Goal: Task Accomplishment & Management: Complete application form

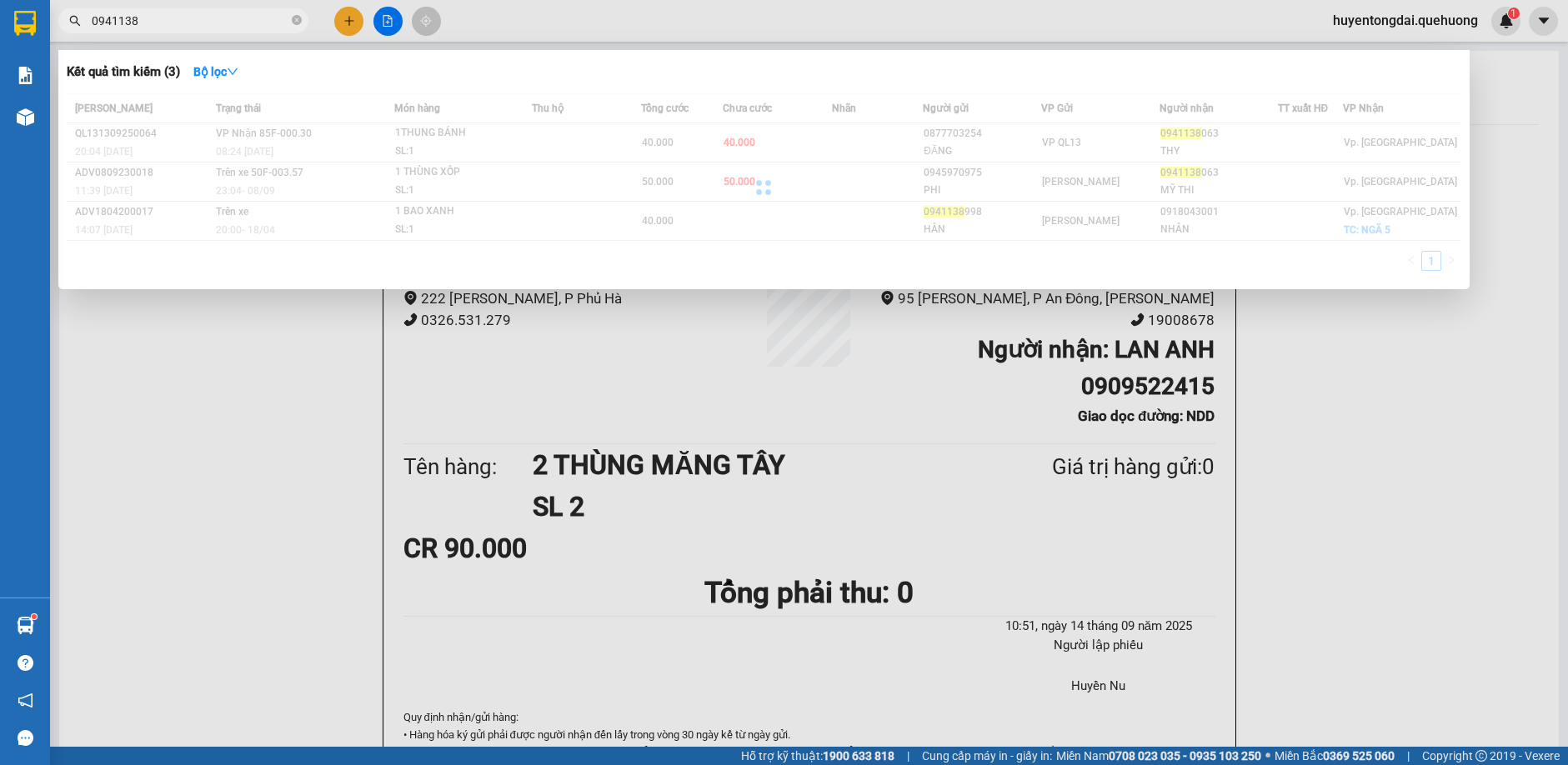
click at [1053, 138] on div at bounding box center [764, 187] width 1394 height 187
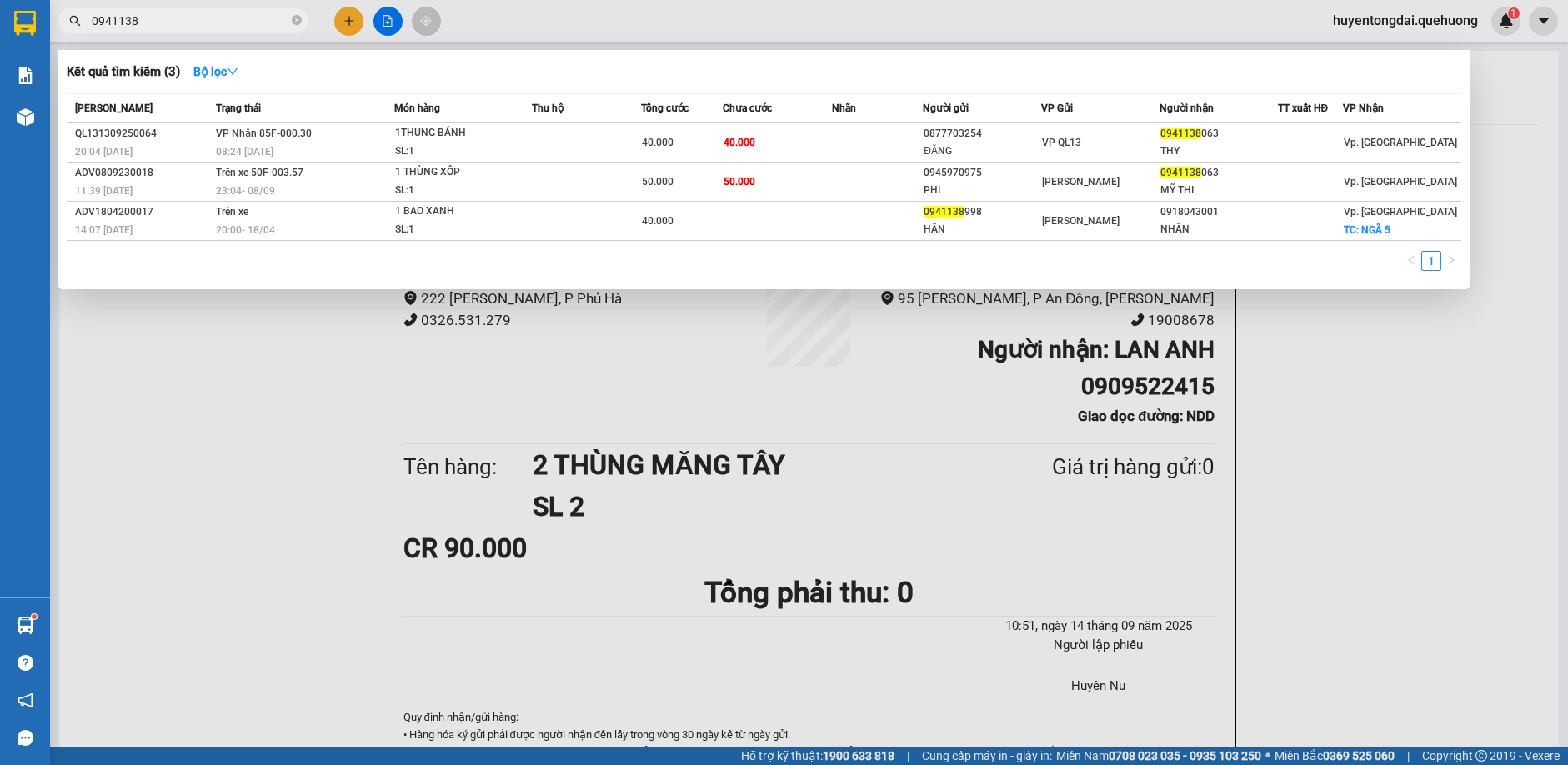
click at [346, 24] on div at bounding box center [784, 382] width 1568 height 765
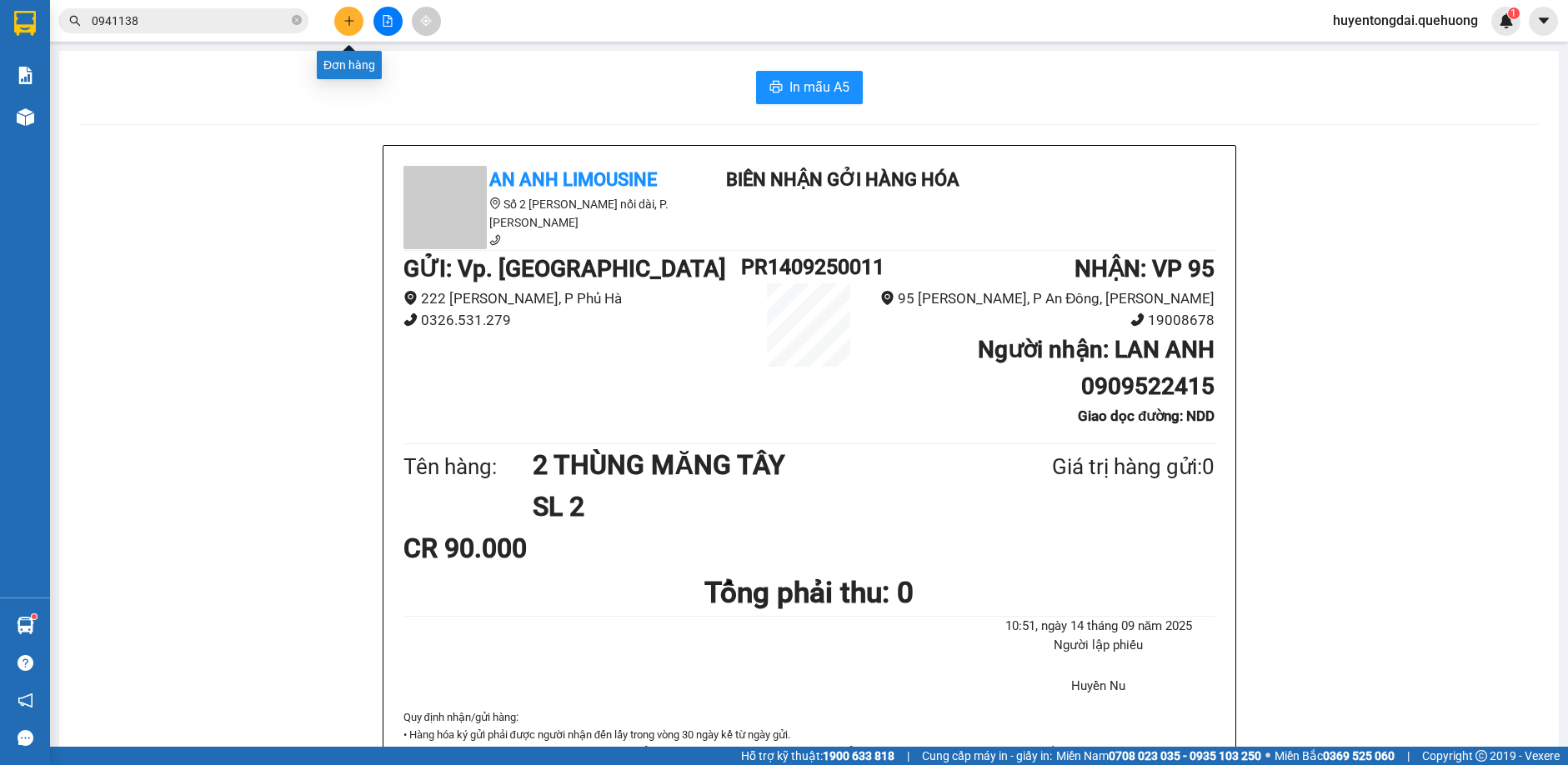
click at [346, 24] on icon "plus" at bounding box center [349, 20] width 11 height 11
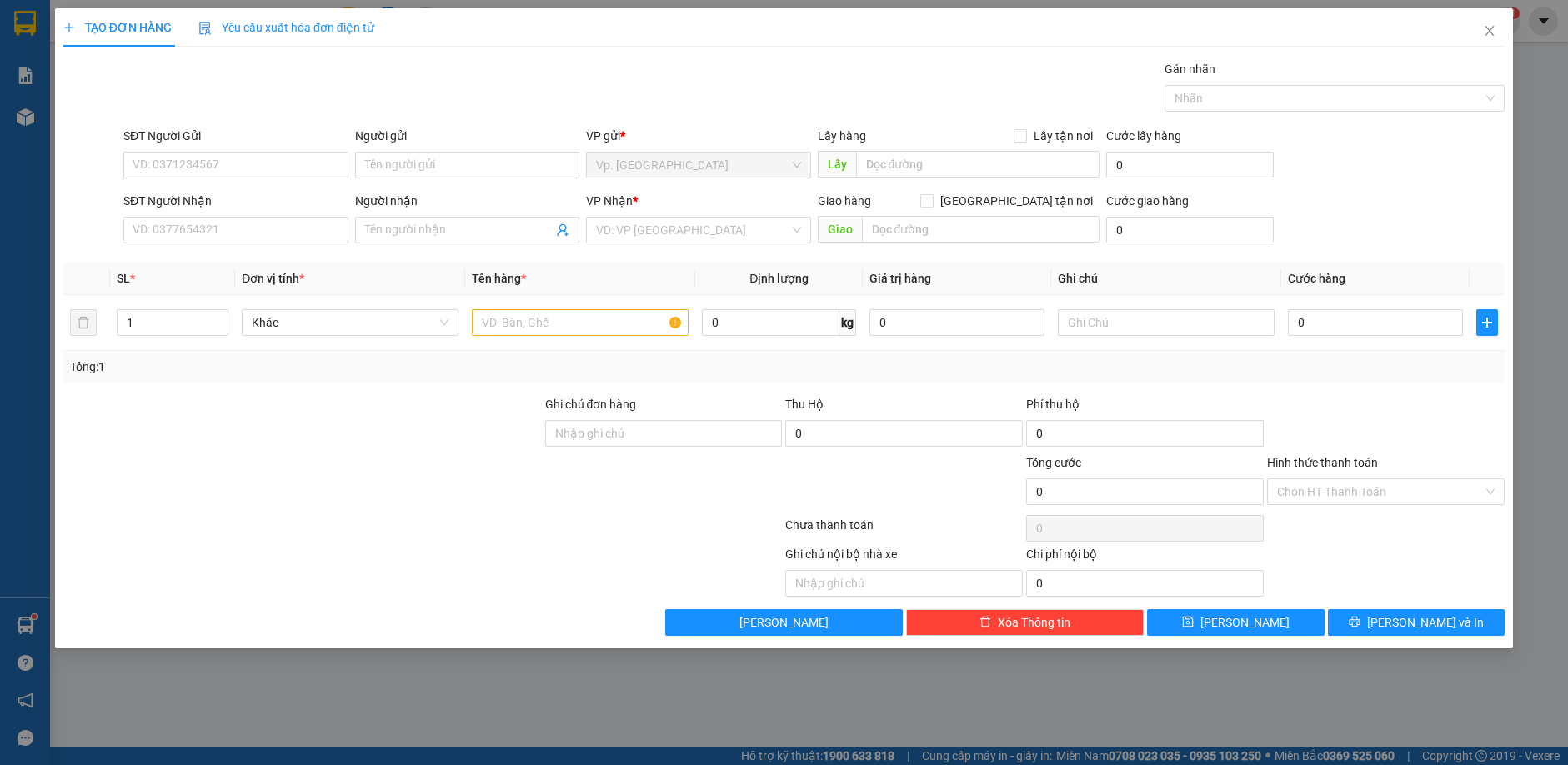
click at [203, 212] on div "SĐT Người Nhận" at bounding box center [235, 204] width 225 height 25
click at [205, 226] on input "SĐT Người Nhận" at bounding box center [235, 230] width 225 height 27
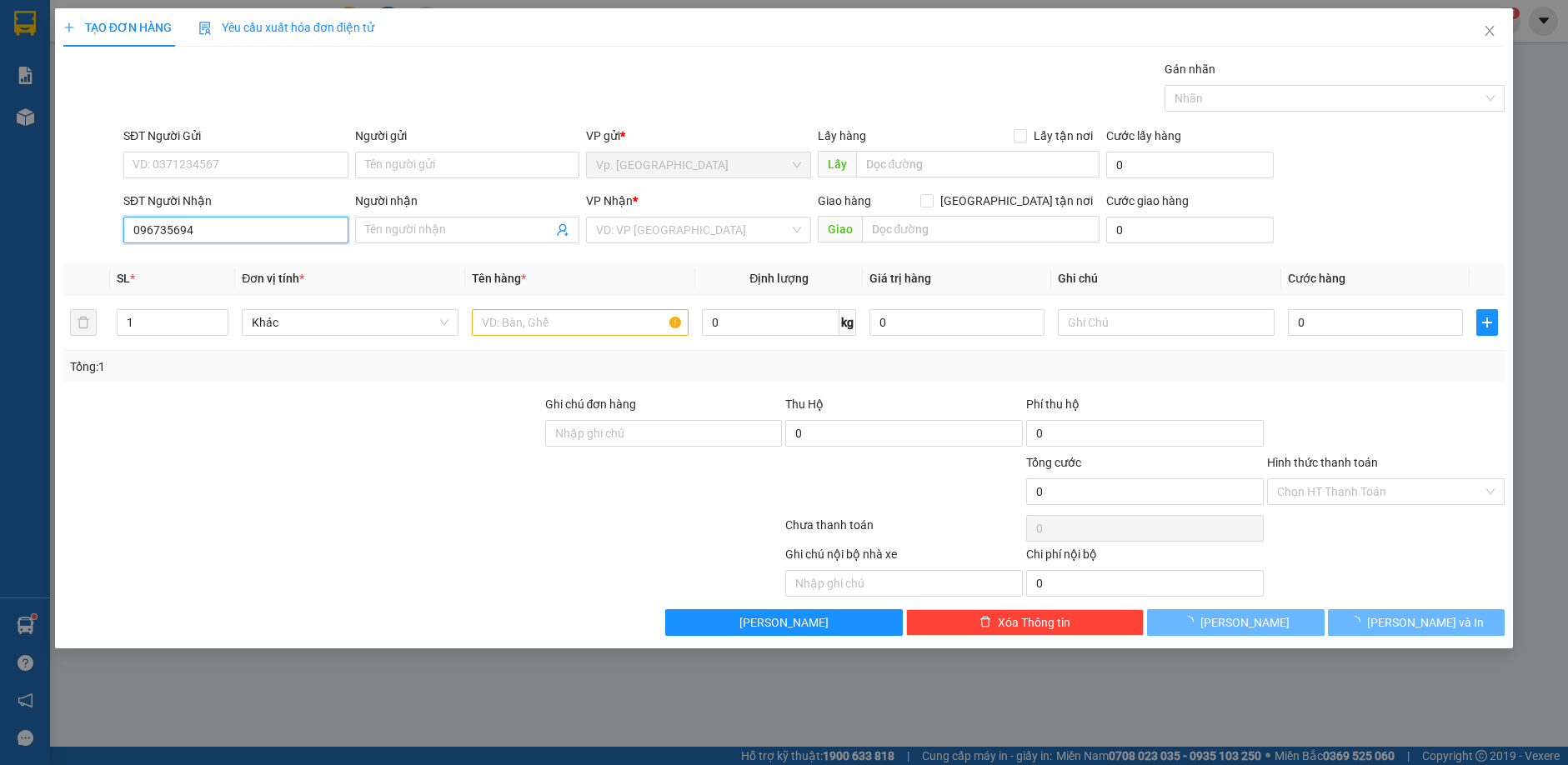
type input "0967356944"
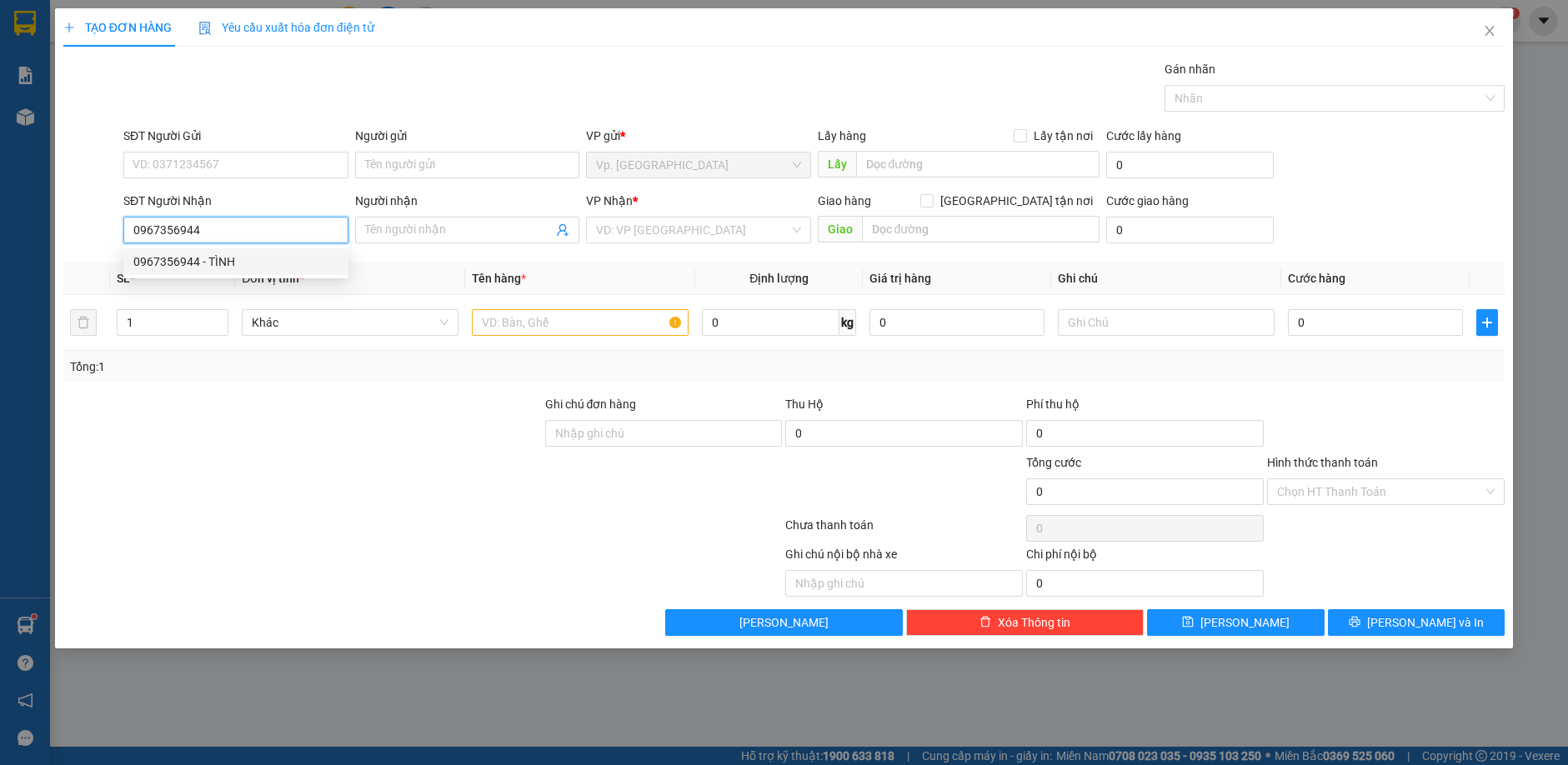
click at [271, 253] on div "0967356944 - TÌNH" at bounding box center [236, 261] width 205 height 18
type input "TÌNH"
type input "TÂN PHÚ"
type input "60.000"
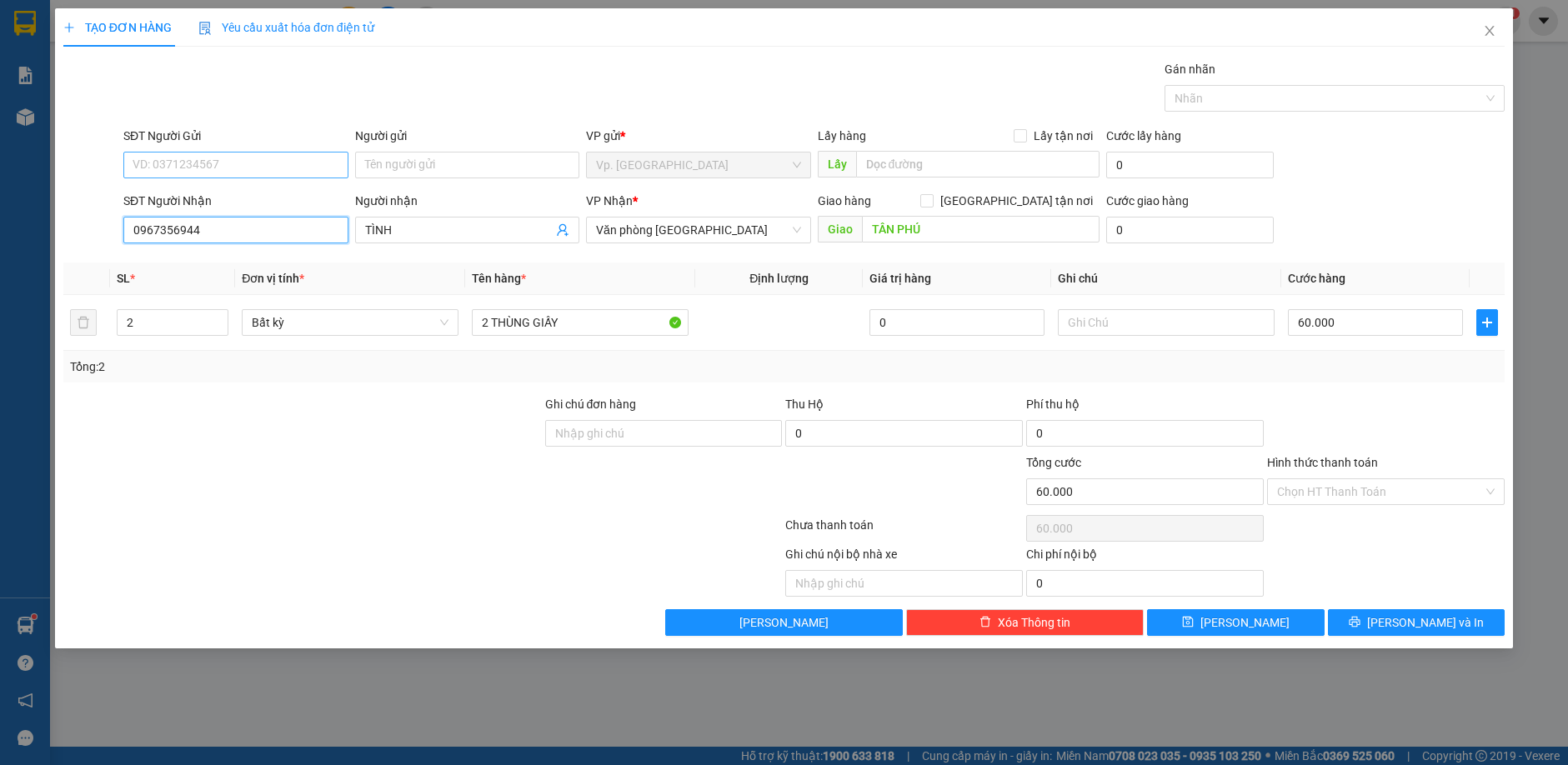
type input "0967356944"
drag, startPoint x: 207, startPoint y: 160, endPoint x: 207, endPoint y: 133, distance: 27.0
click at [207, 150] on div "SĐT Người Gửi VD: 0371234567" at bounding box center [235, 155] width 225 height 58
type input "0384150960"
click at [233, 195] on div "0384150960" at bounding box center [236, 198] width 205 height 18
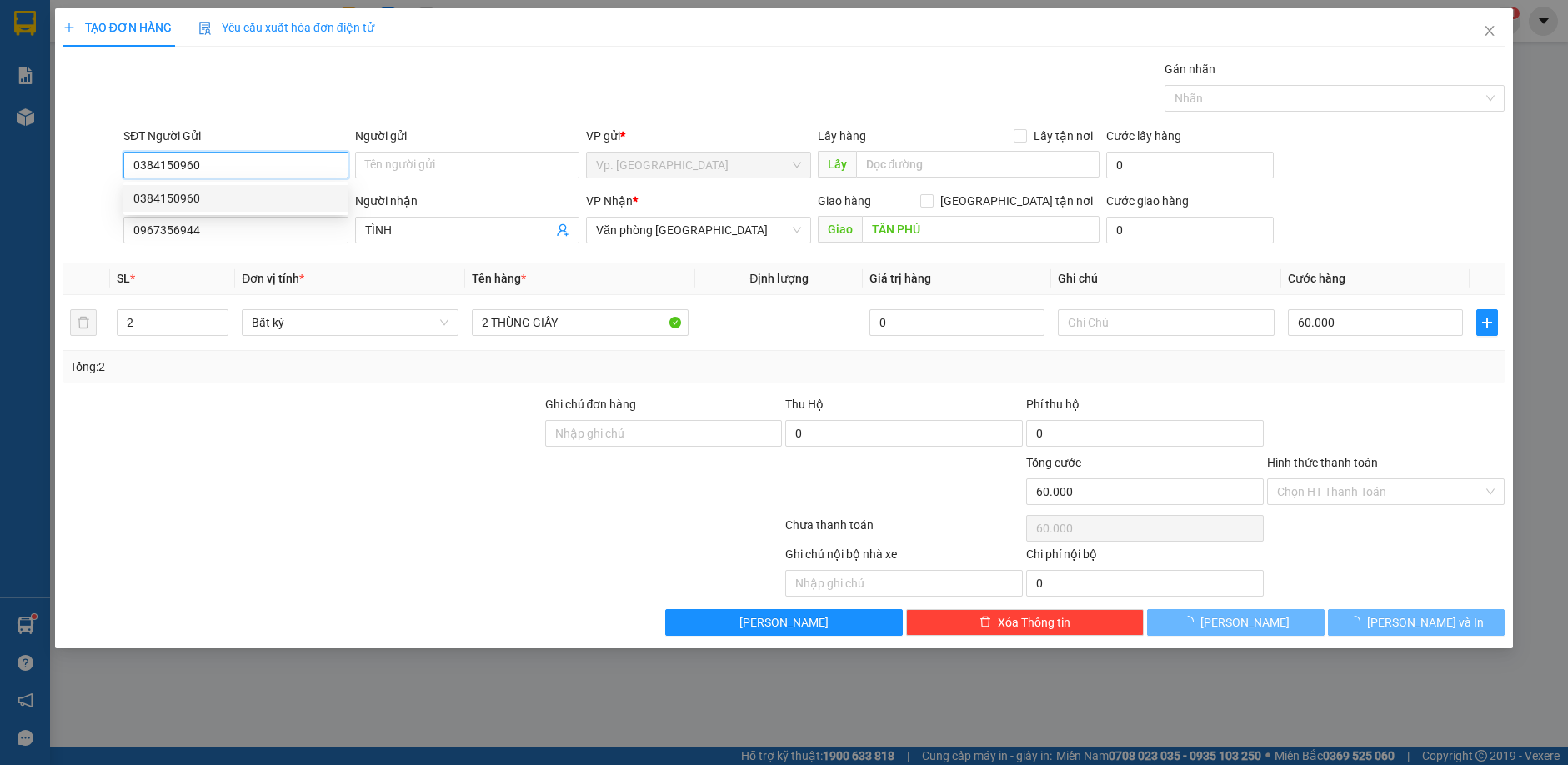
type input "30.000"
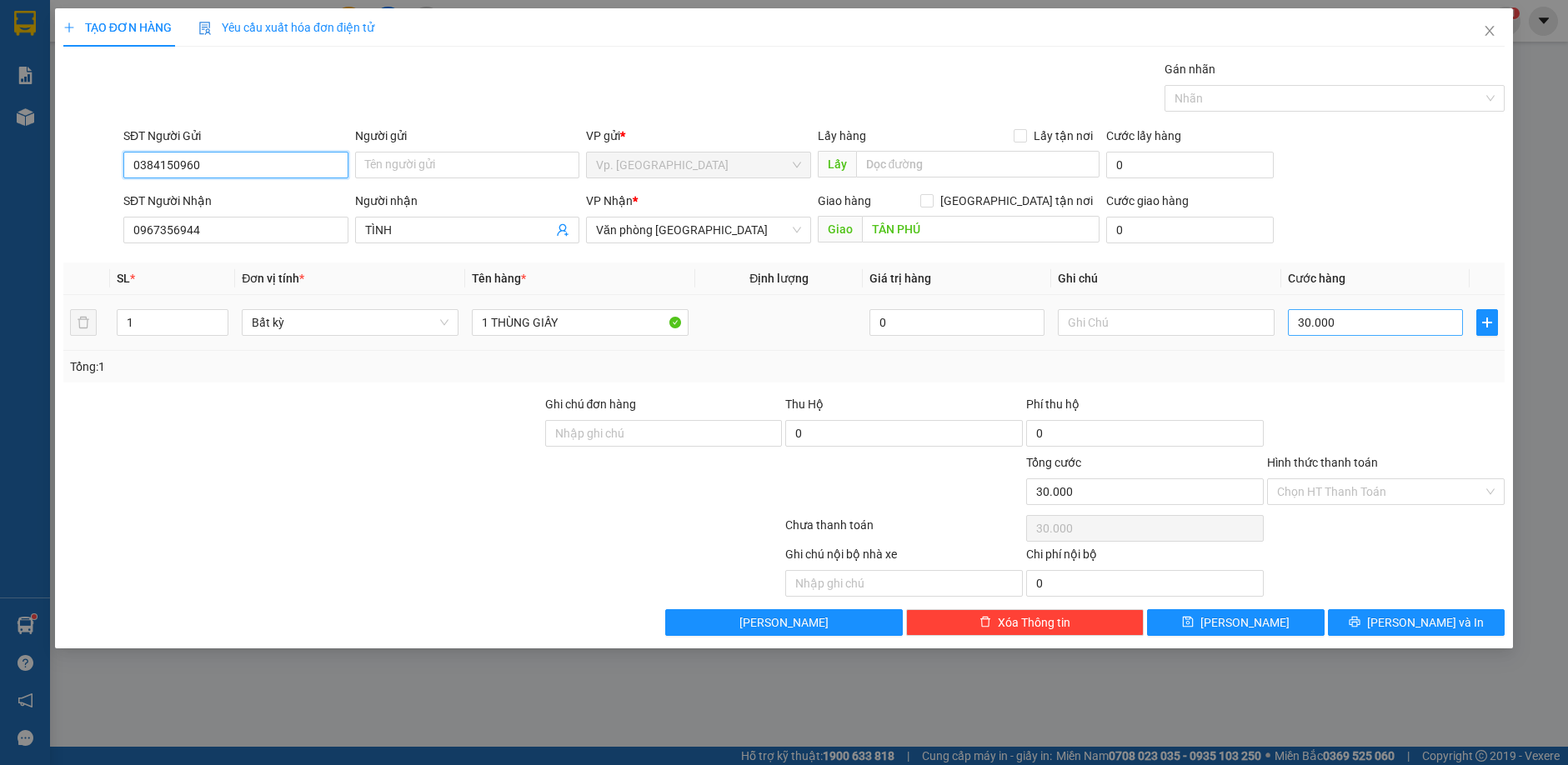
type input "0384150960"
click at [1350, 320] on input "30.000" at bounding box center [1375, 322] width 175 height 27
type input "4"
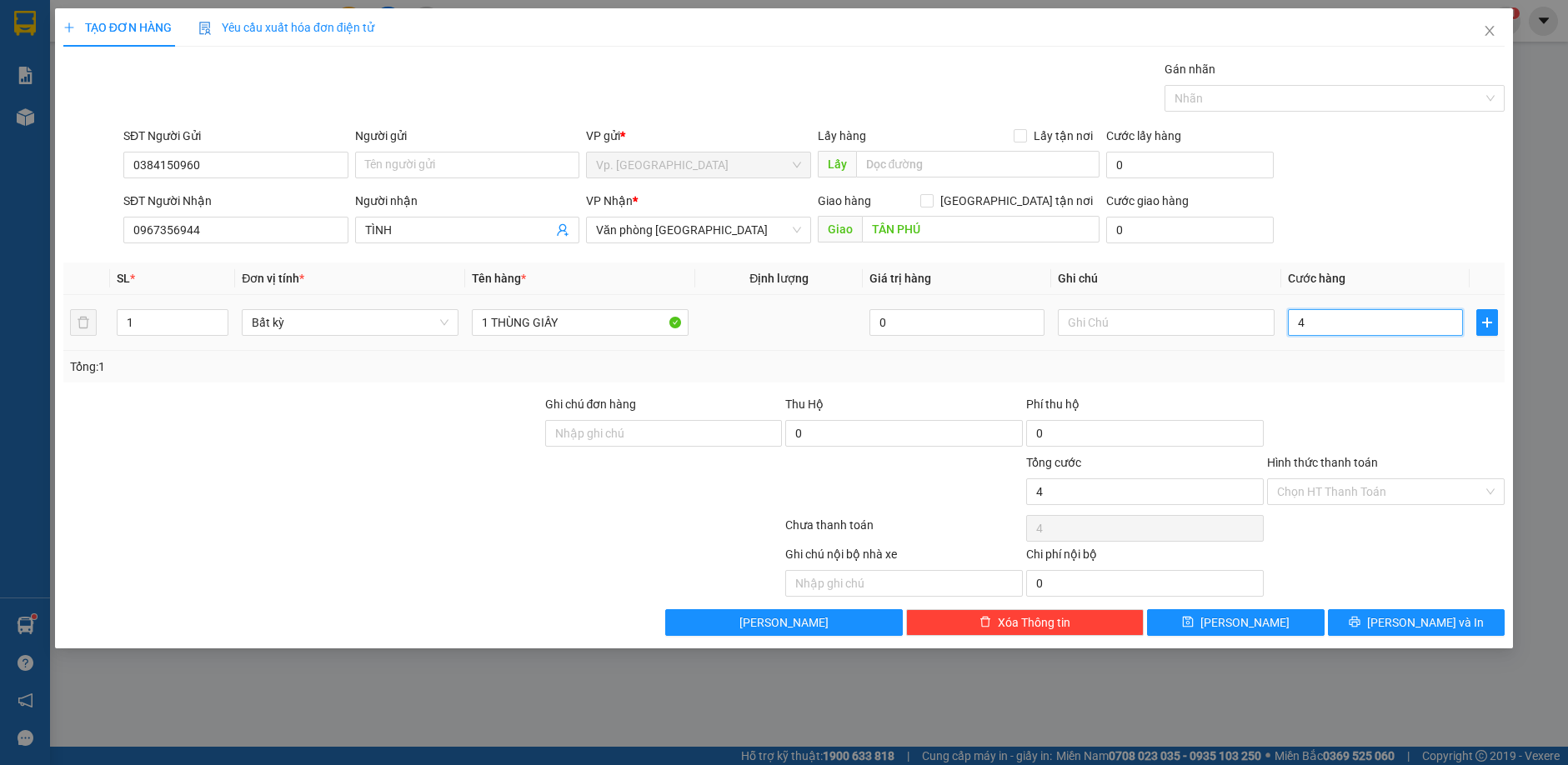
type input "40"
type input "40.000"
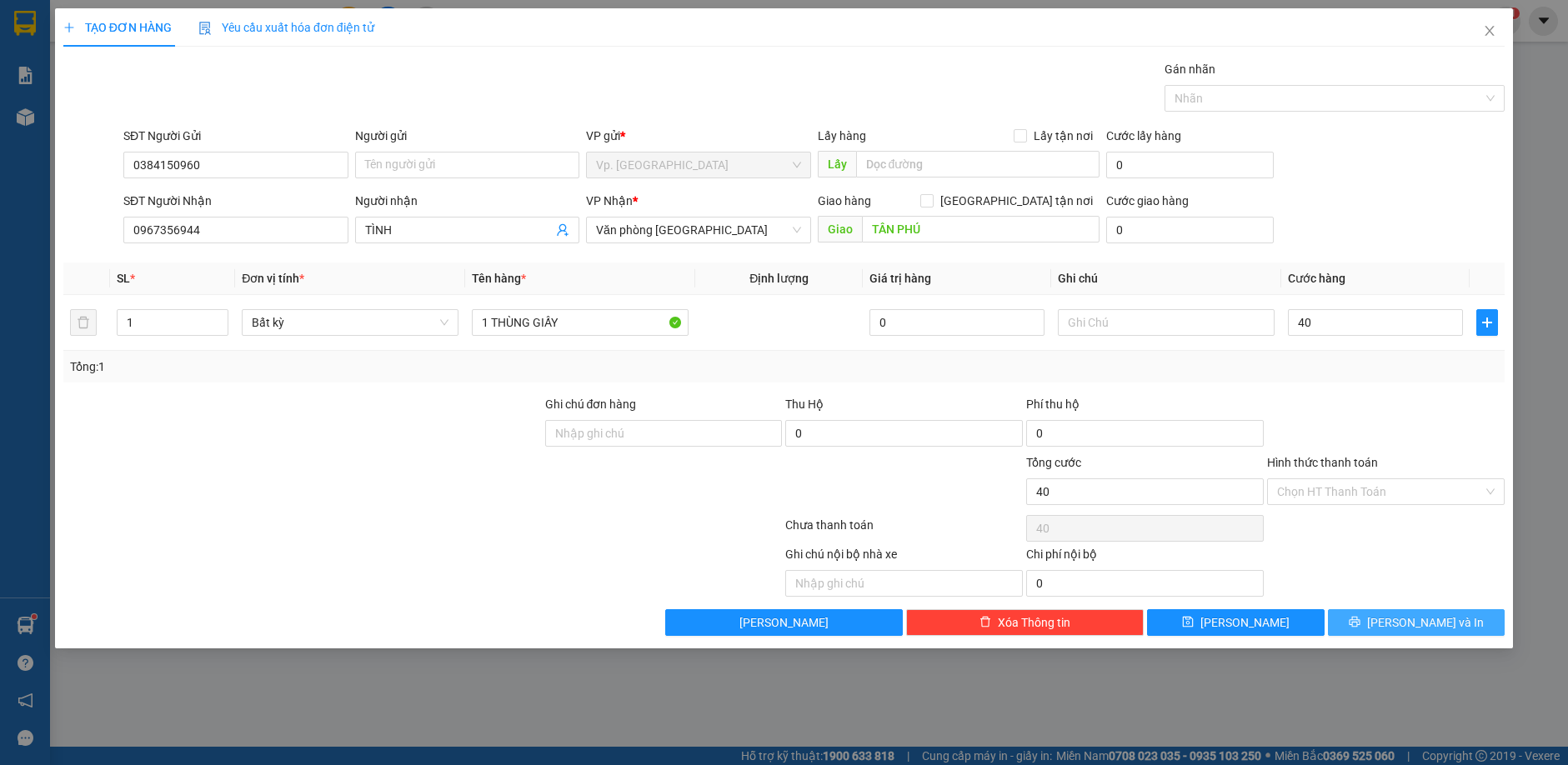
type input "40.000"
click at [1407, 621] on span "[PERSON_NAME] và In" at bounding box center [1426, 622] width 117 height 18
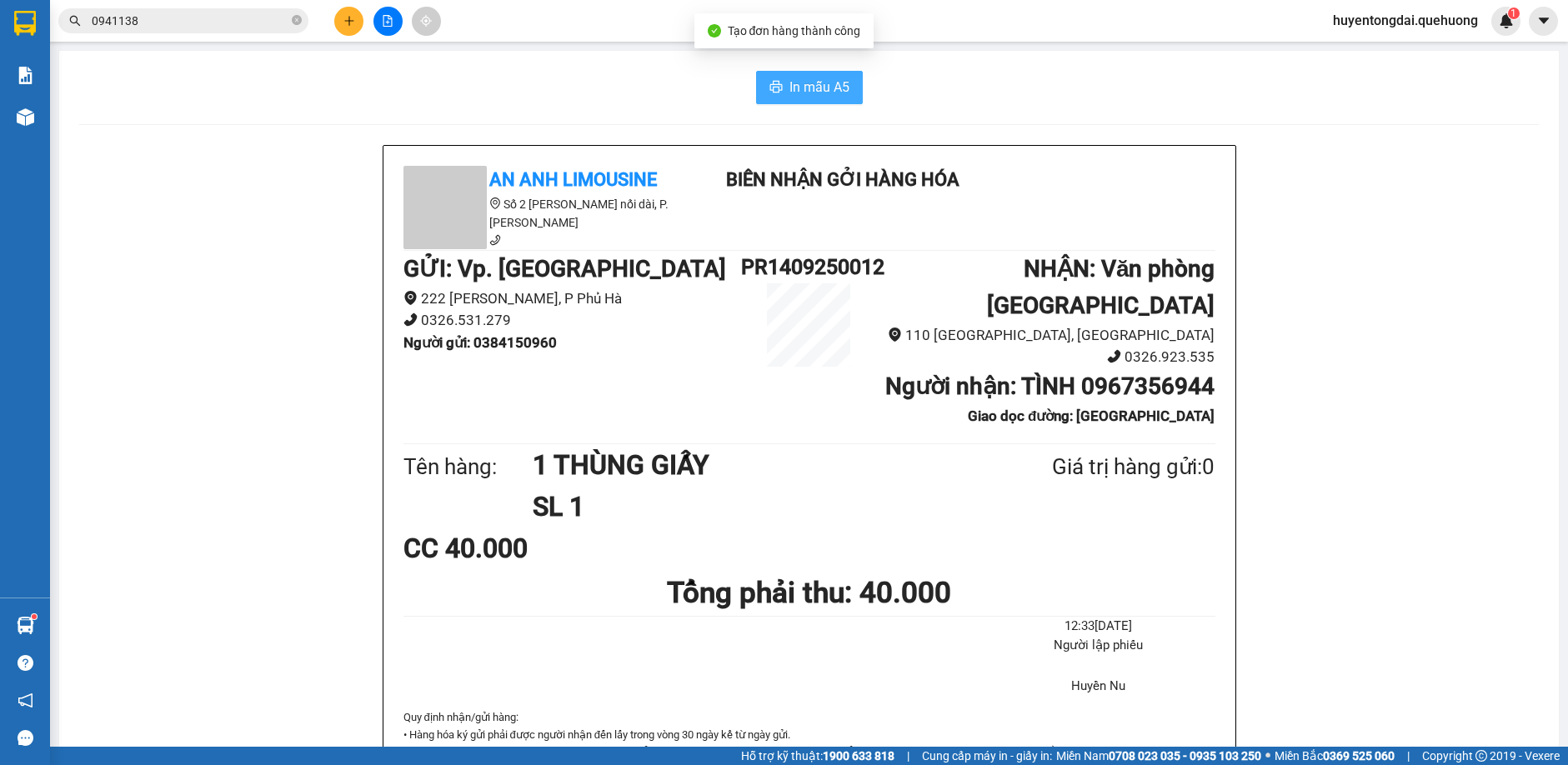
click at [800, 89] on span "In mẫu A5" at bounding box center [819, 87] width 60 height 21
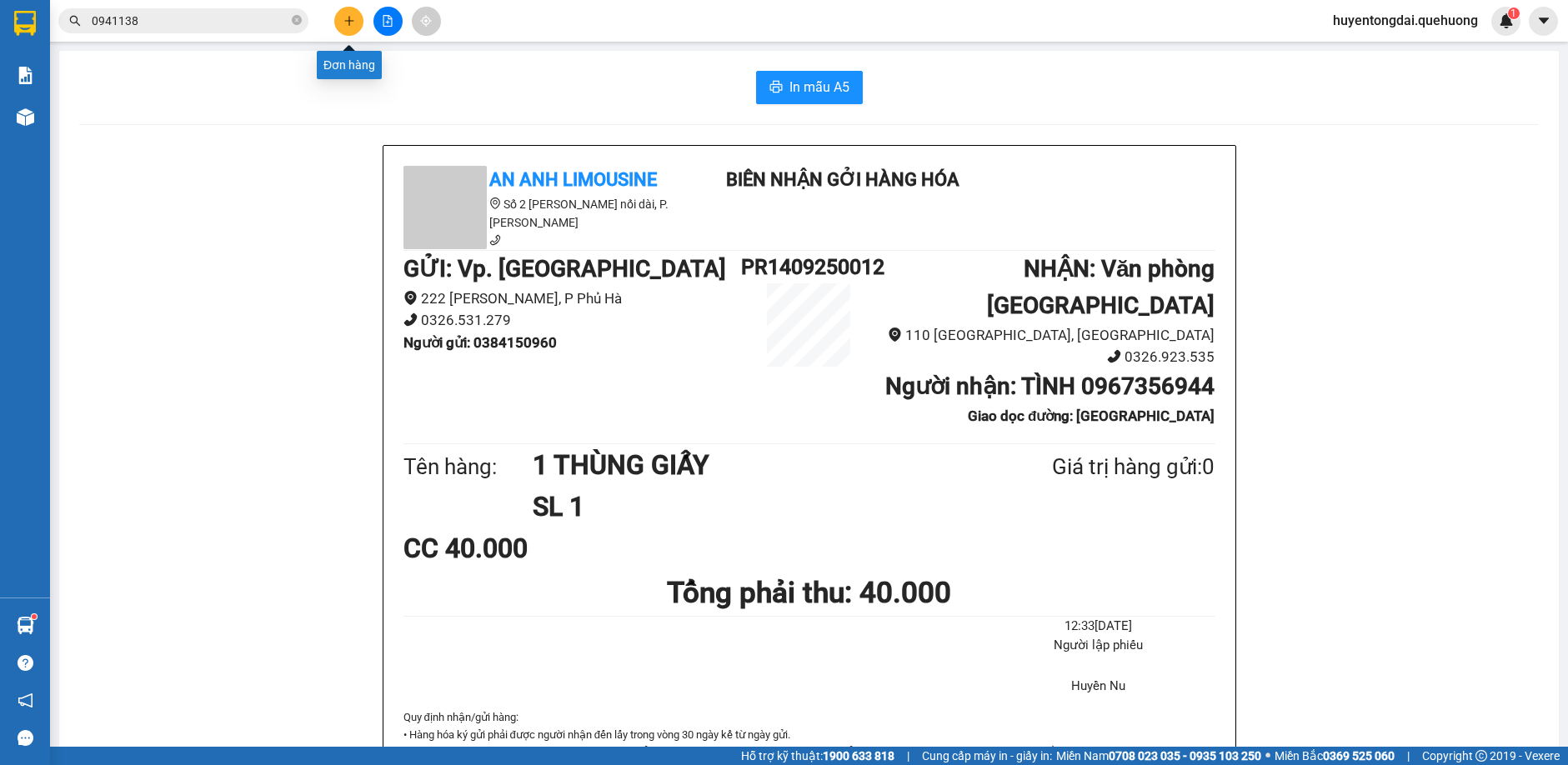
click at [335, 17] on button at bounding box center [349, 22] width 30 height 29
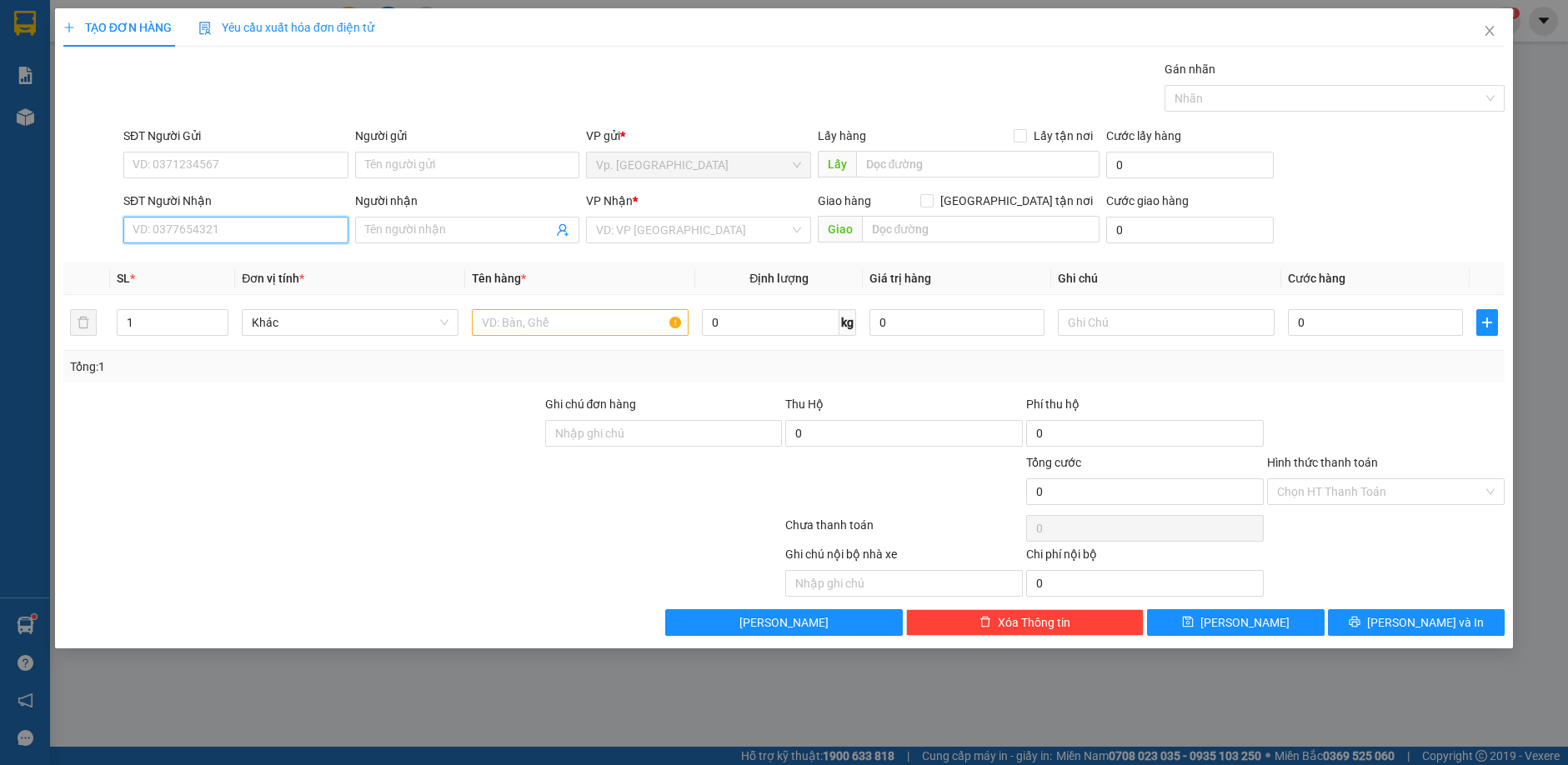
click at [242, 231] on input "SĐT Người Nhận" at bounding box center [235, 230] width 225 height 27
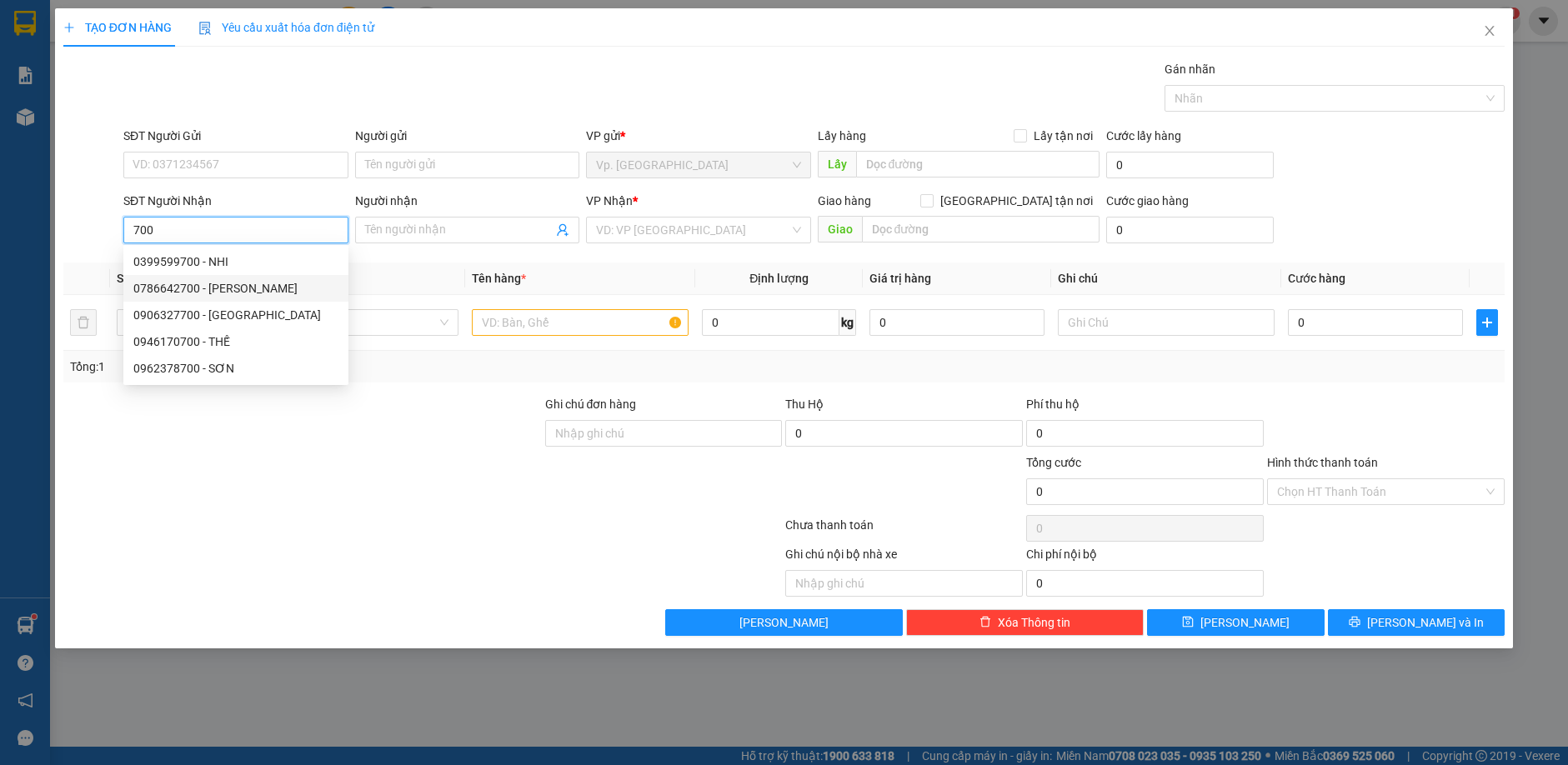
click at [229, 297] on div "0786642700 - [PERSON_NAME]" at bounding box center [236, 288] width 205 height 18
type input "0786642700"
type input "KHÁNH"
type input "NDD"
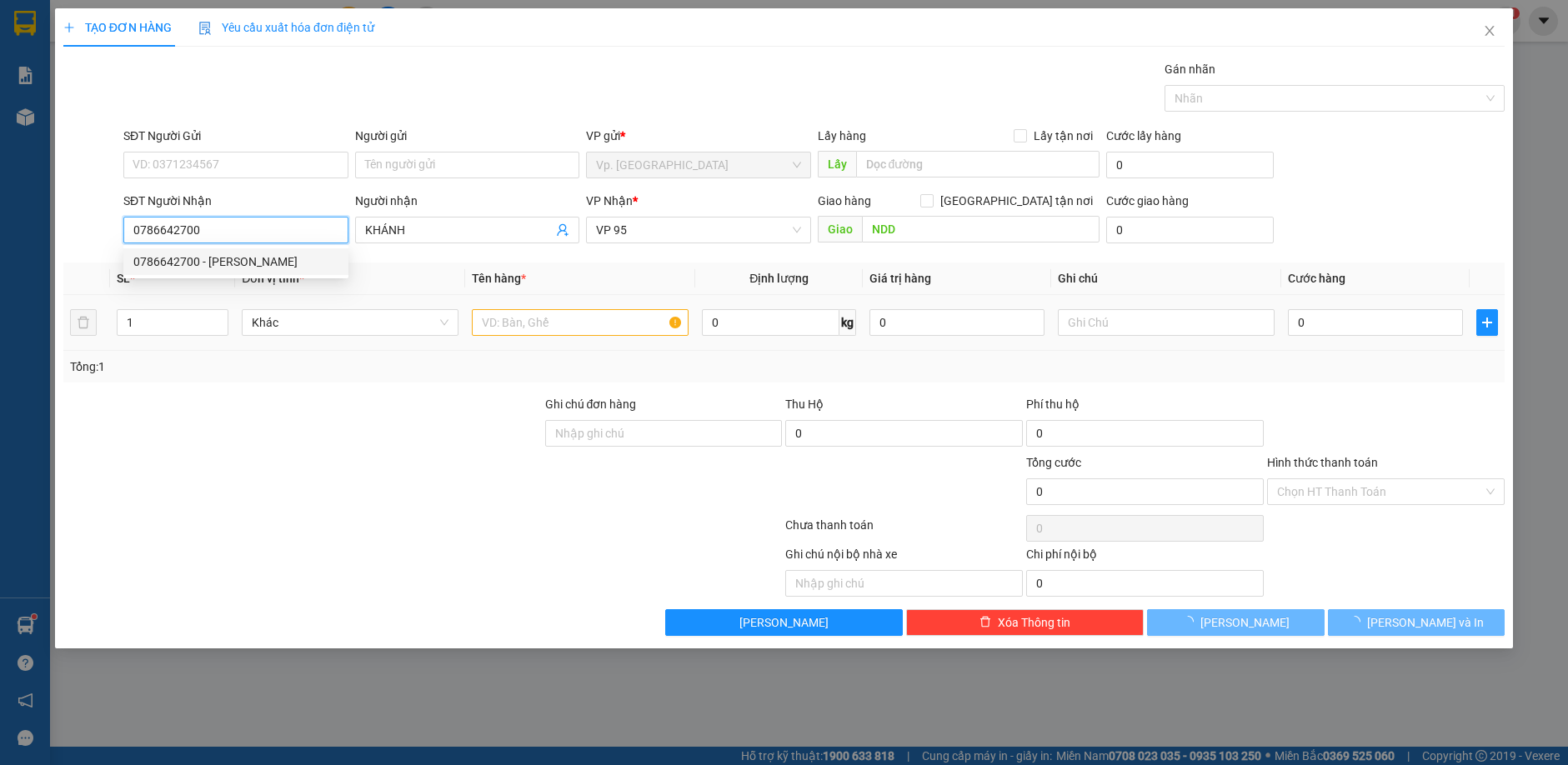
type input "50.000"
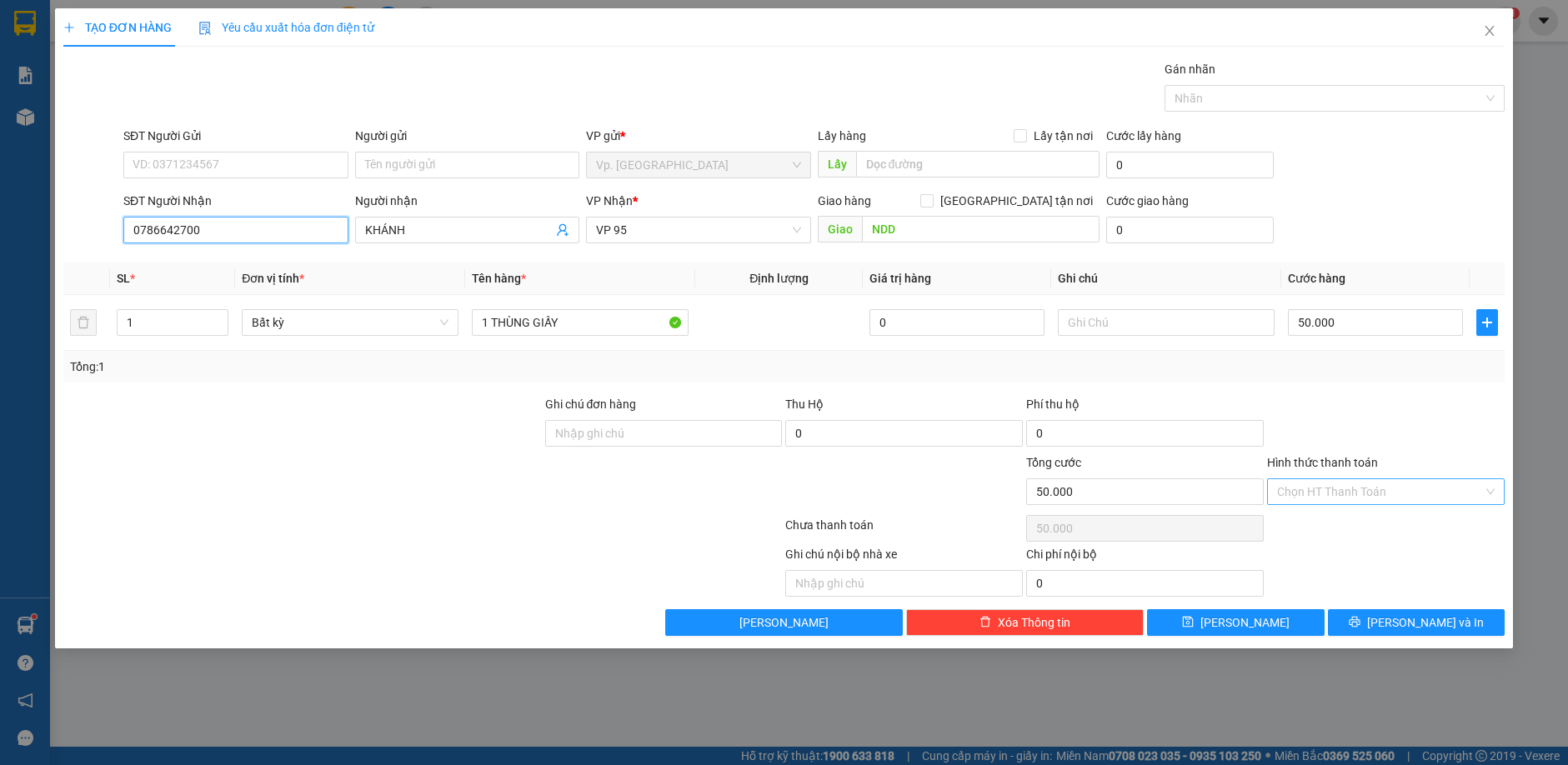
type input "0786642700"
click at [1310, 499] on input "Hình thức thanh toán" at bounding box center [1380, 491] width 206 height 25
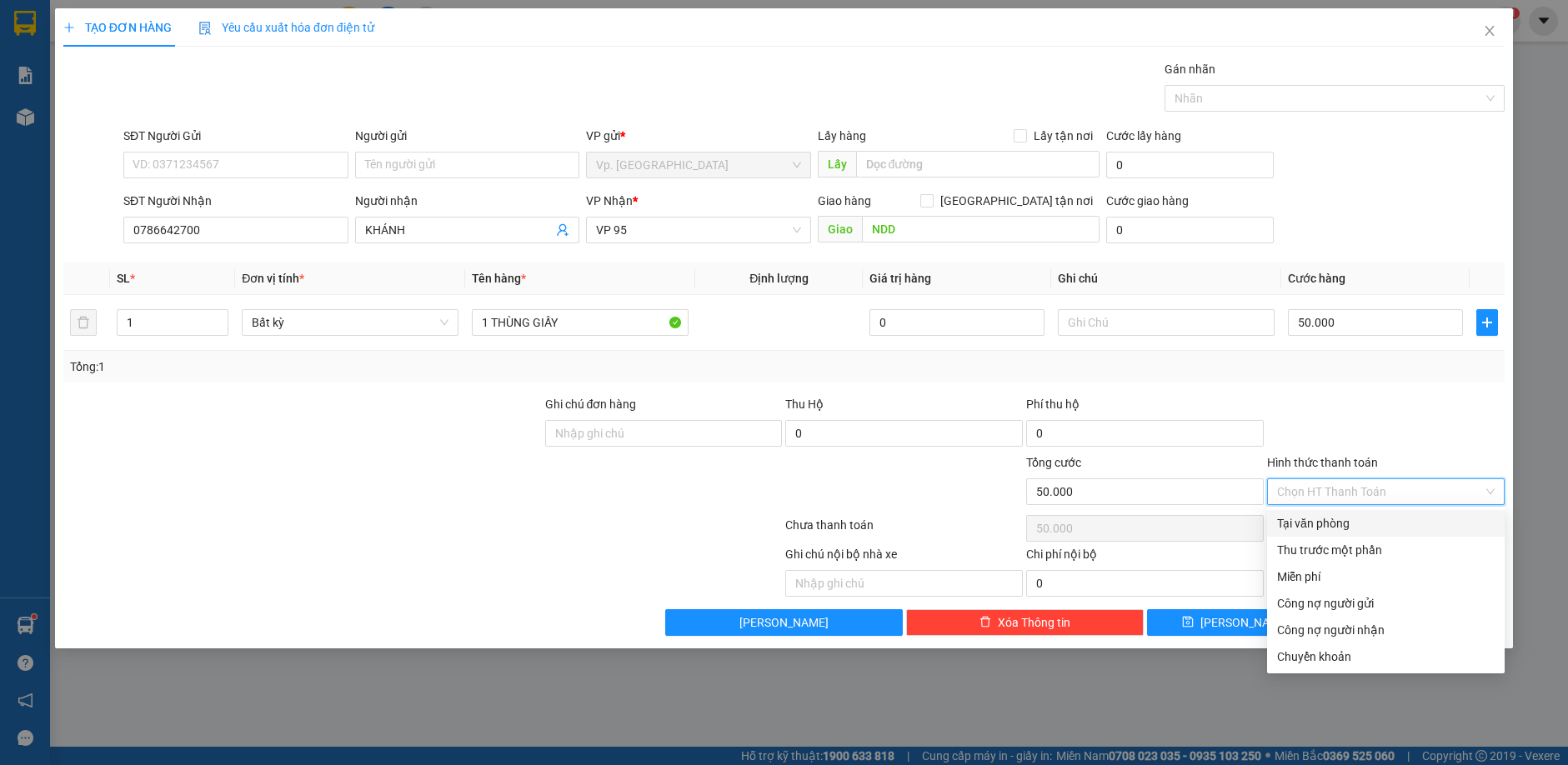
click at [1309, 526] on div "Tại văn phòng" at bounding box center [1386, 523] width 218 height 18
type input "0"
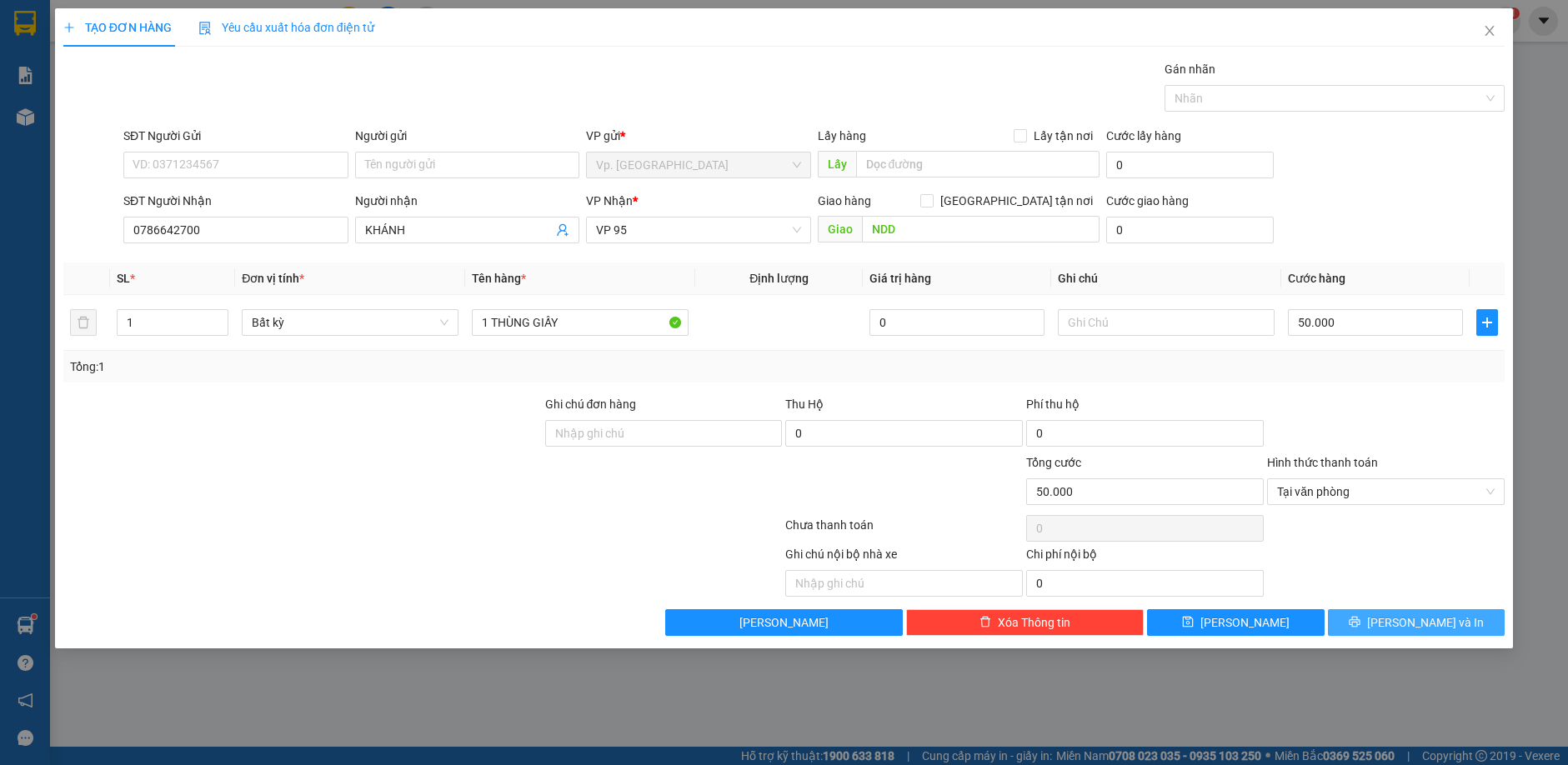
click at [1366, 618] on button "[PERSON_NAME] và In" at bounding box center [1417, 622] width 178 height 27
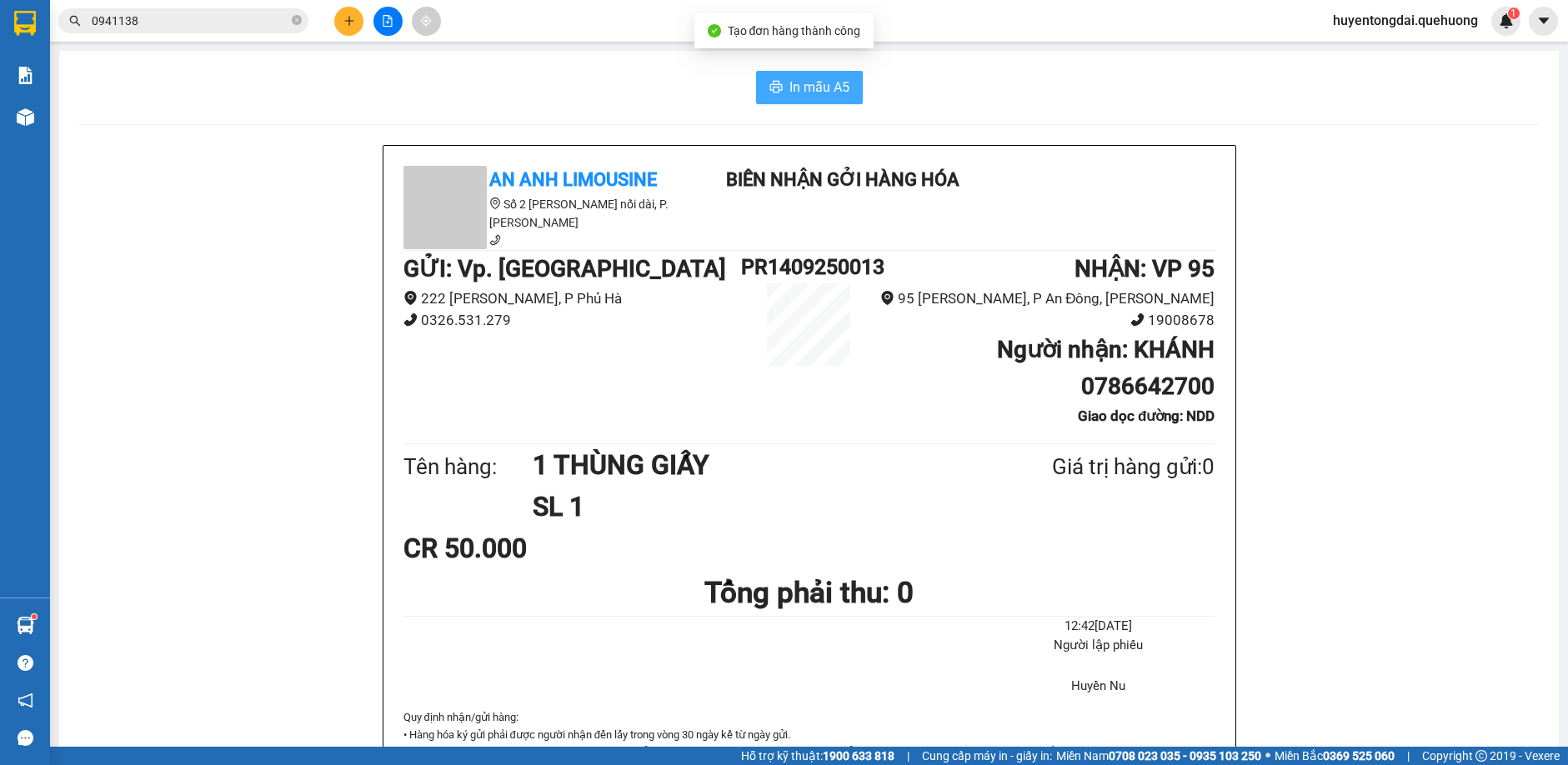
click at [829, 92] on span "In mẫu A5" at bounding box center [819, 87] width 60 height 21
click at [607, 88] on div "In mẫu A5" at bounding box center [809, 88] width 1460 height 33
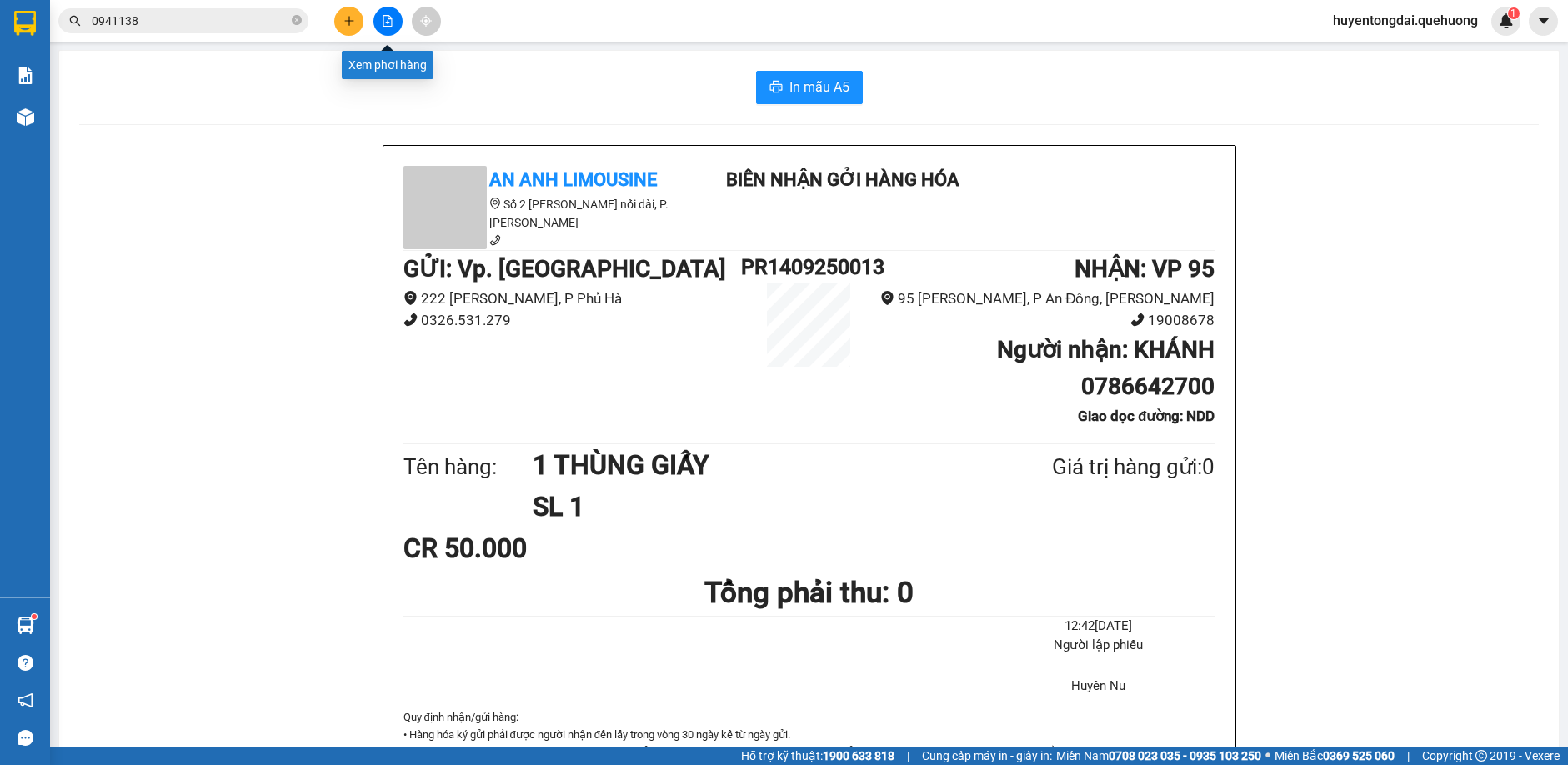
click at [393, 24] on icon "file-add" at bounding box center [387, 20] width 11 height 11
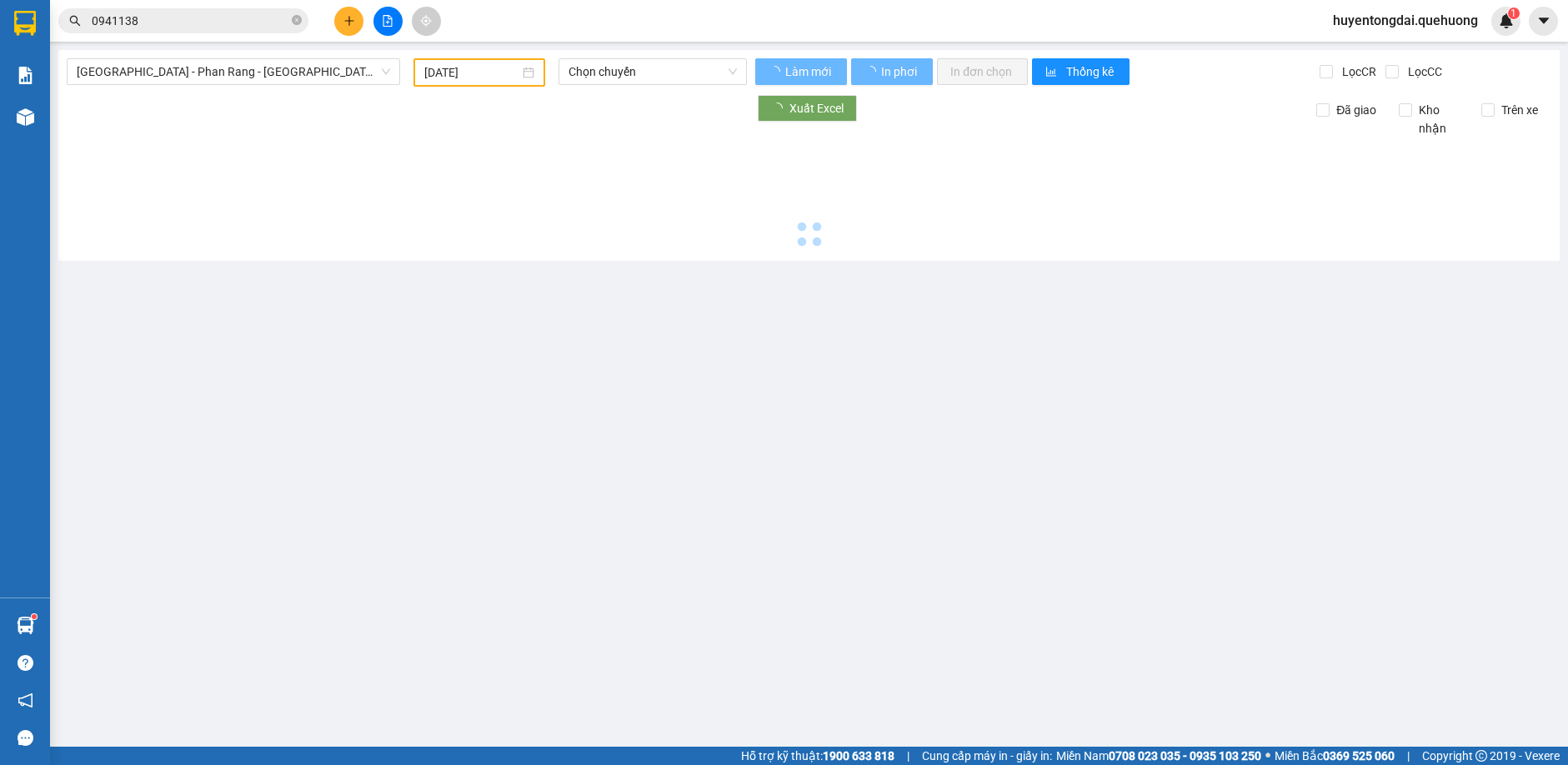
click at [356, 26] on button at bounding box center [349, 22] width 30 height 29
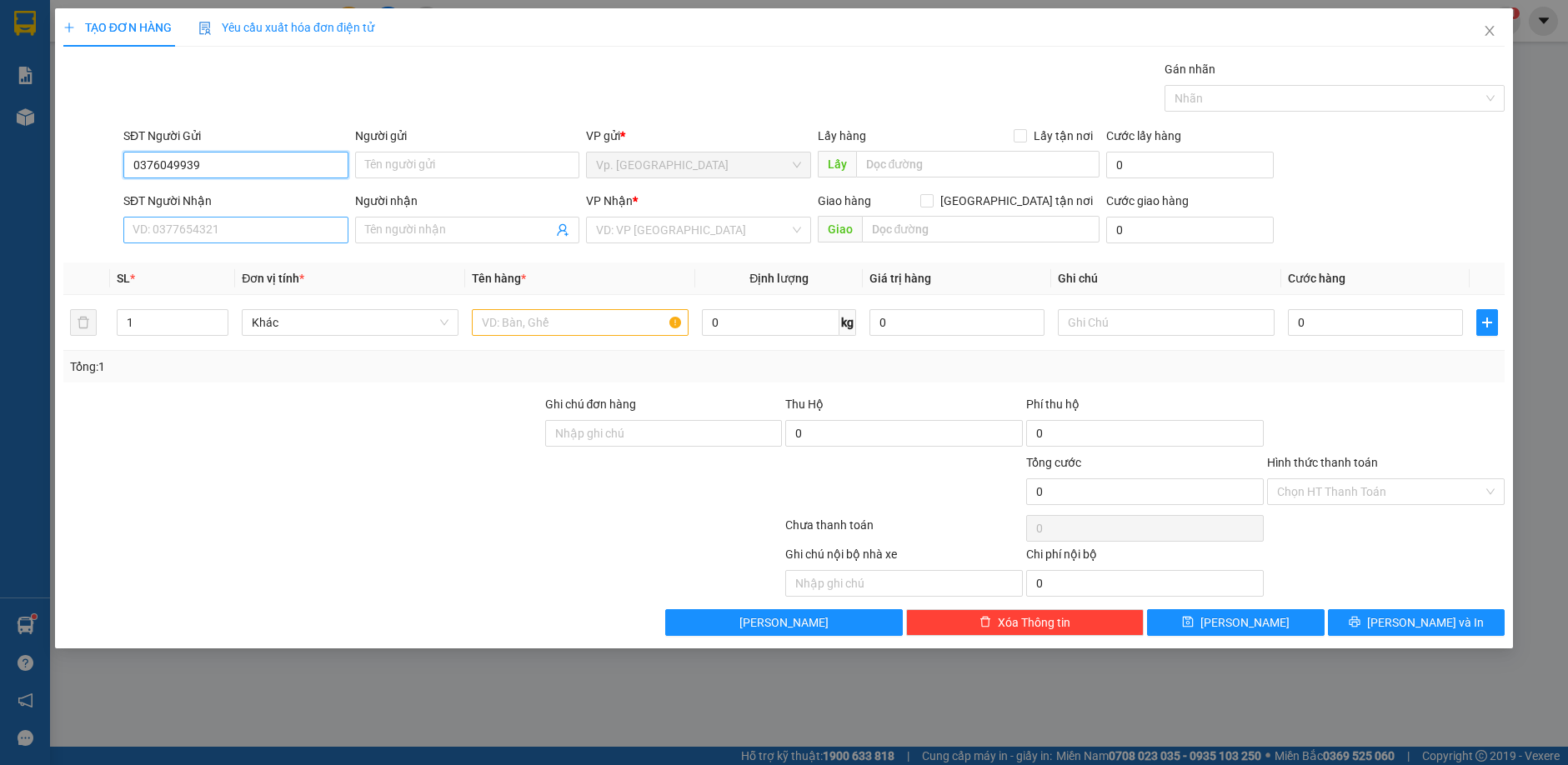
type input "0376049939"
click at [303, 236] on input "SĐT Người Nhận" at bounding box center [235, 230] width 225 height 27
click at [176, 154] on input "0376049939" at bounding box center [235, 165] width 225 height 27
click at [194, 229] on input "SĐT Người Nhận" at bounding box center [235, 230] width 225 height 27
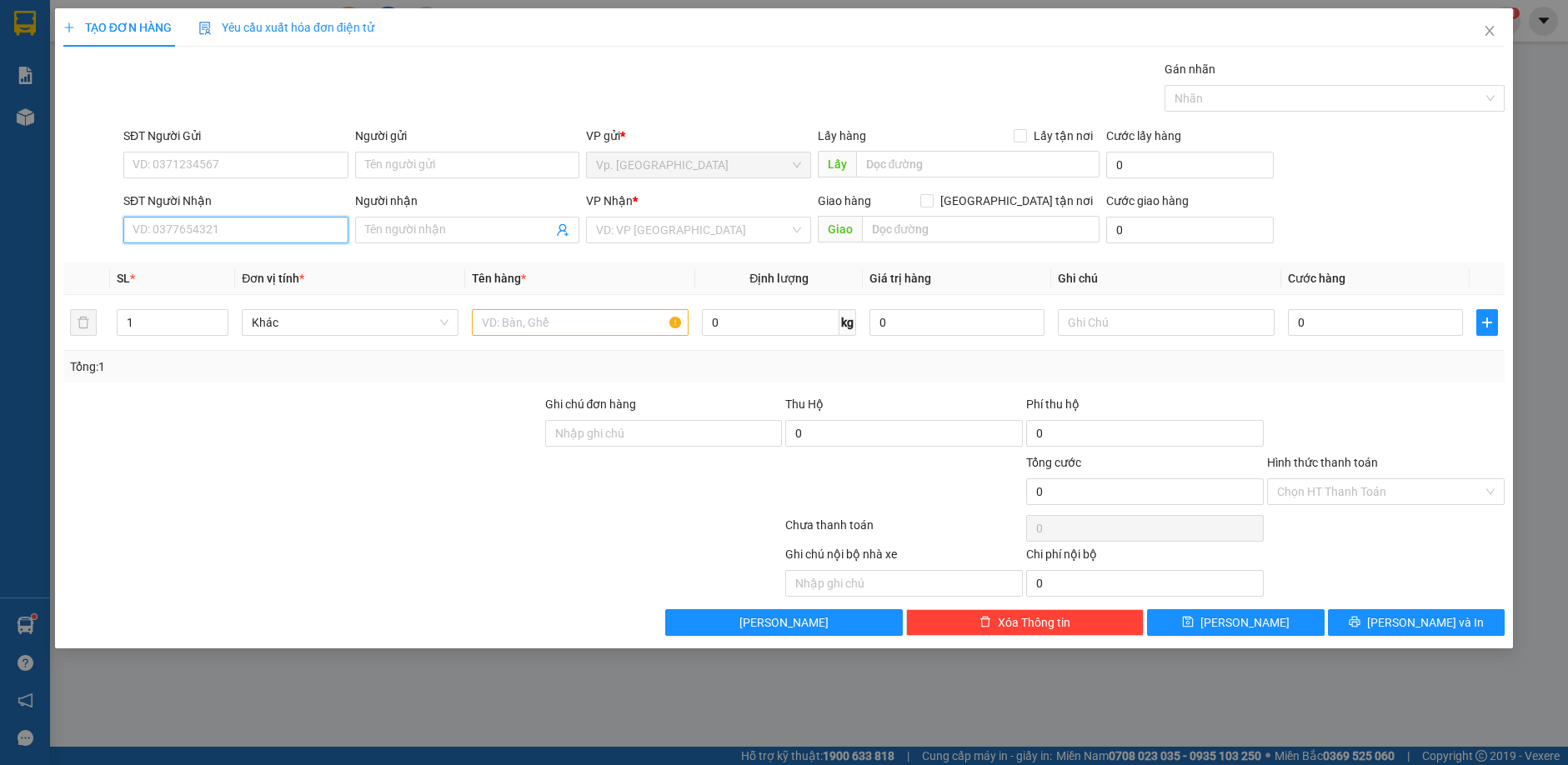
paste input "0376049939"
type input "0376049939"
click at [236, 260] on div "0376049939 - NGÂN" at bounding box center [236, 261] width 205 height 18
type input "NGÂN"
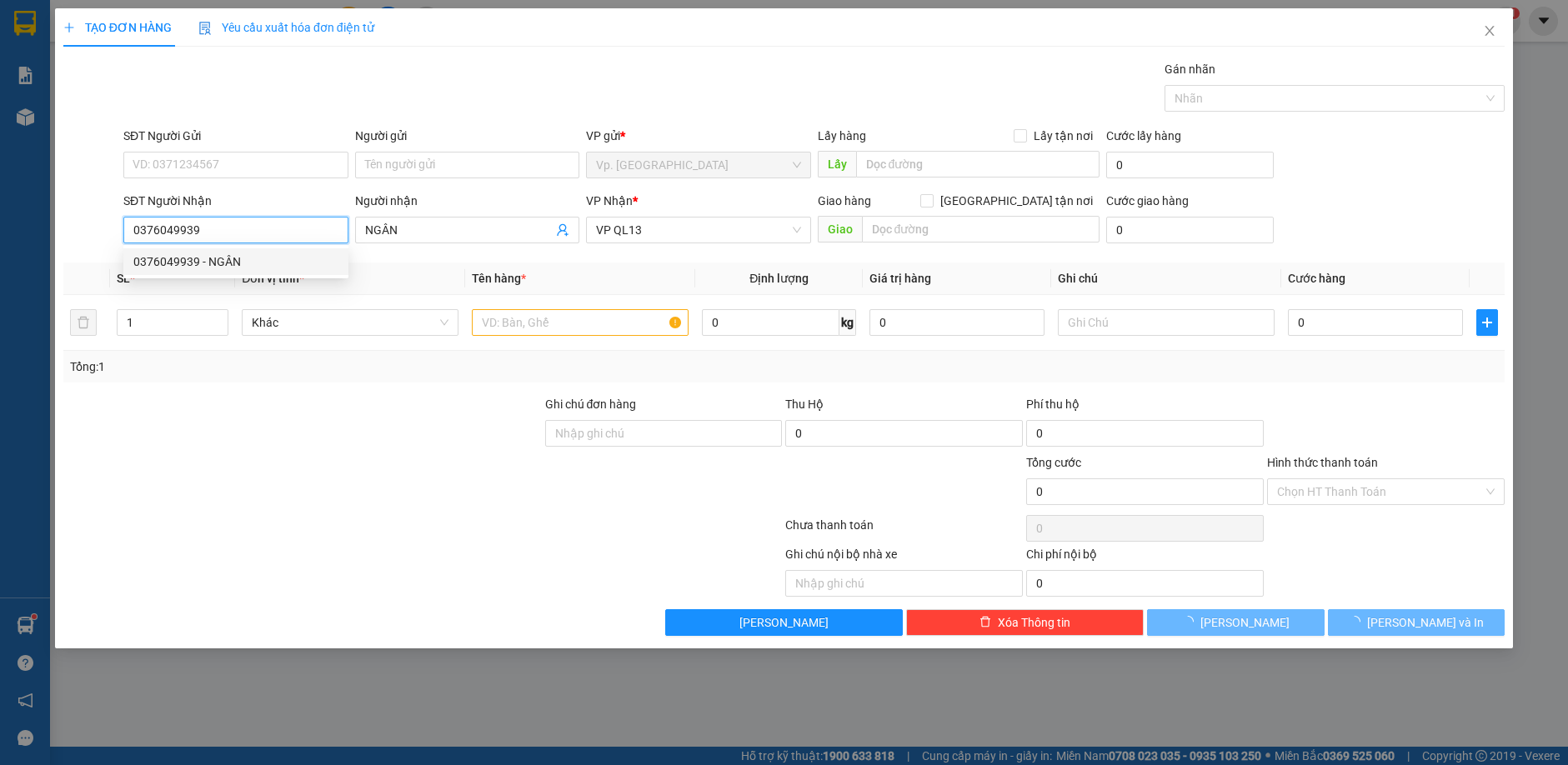
type input "30.000"
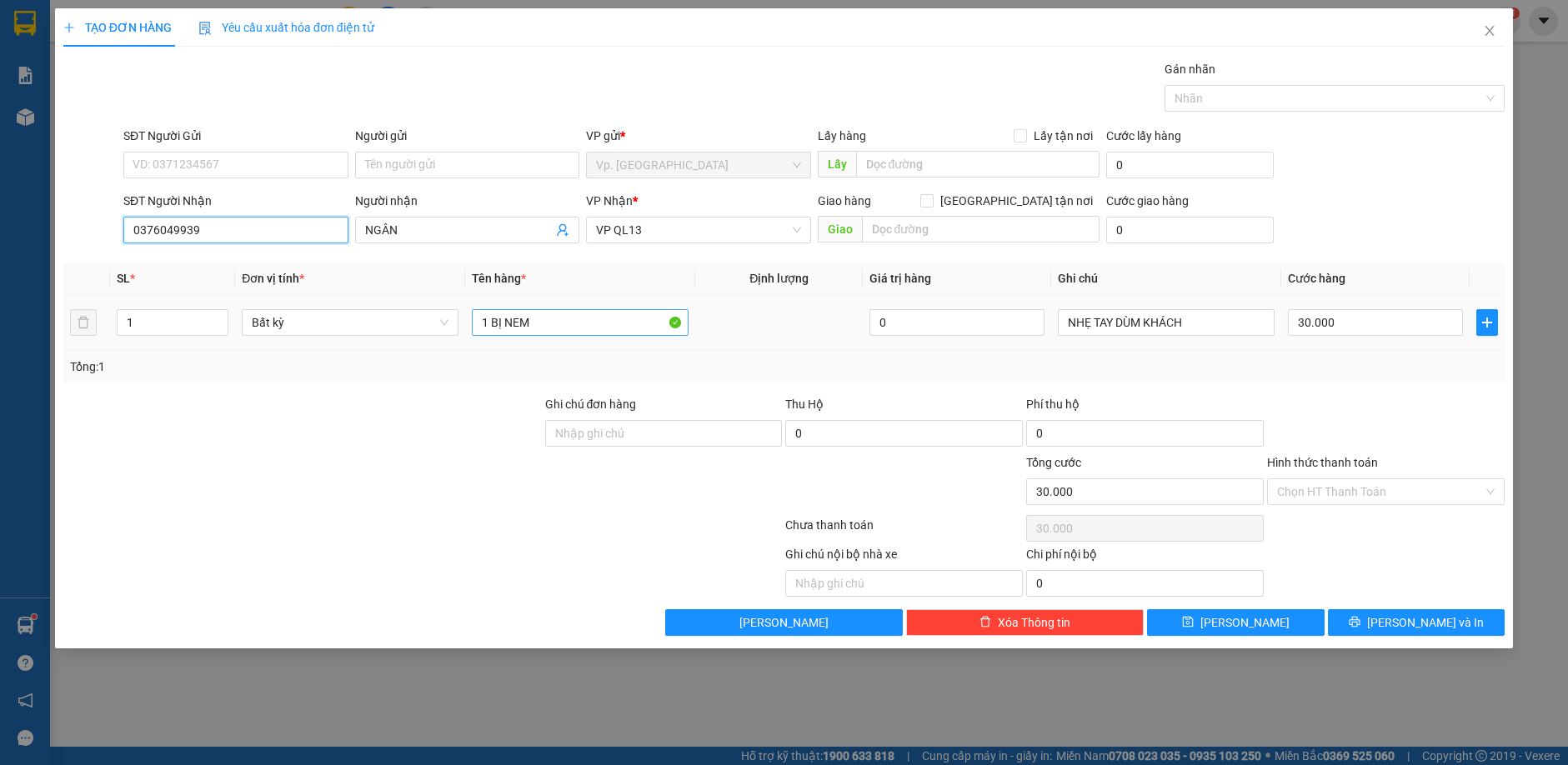
type input "0376049939"
click at [533, 330] on input "1 BỊ NEM" at bounding box center [581, 322] width 217 height 27
type input "1"
type input "1 THÙNG XỐP LÒ +1 BỊ ĐEN"
click at [1334, 330] on input "30.000" at bounding box center [1375, 322] width 175 height 27
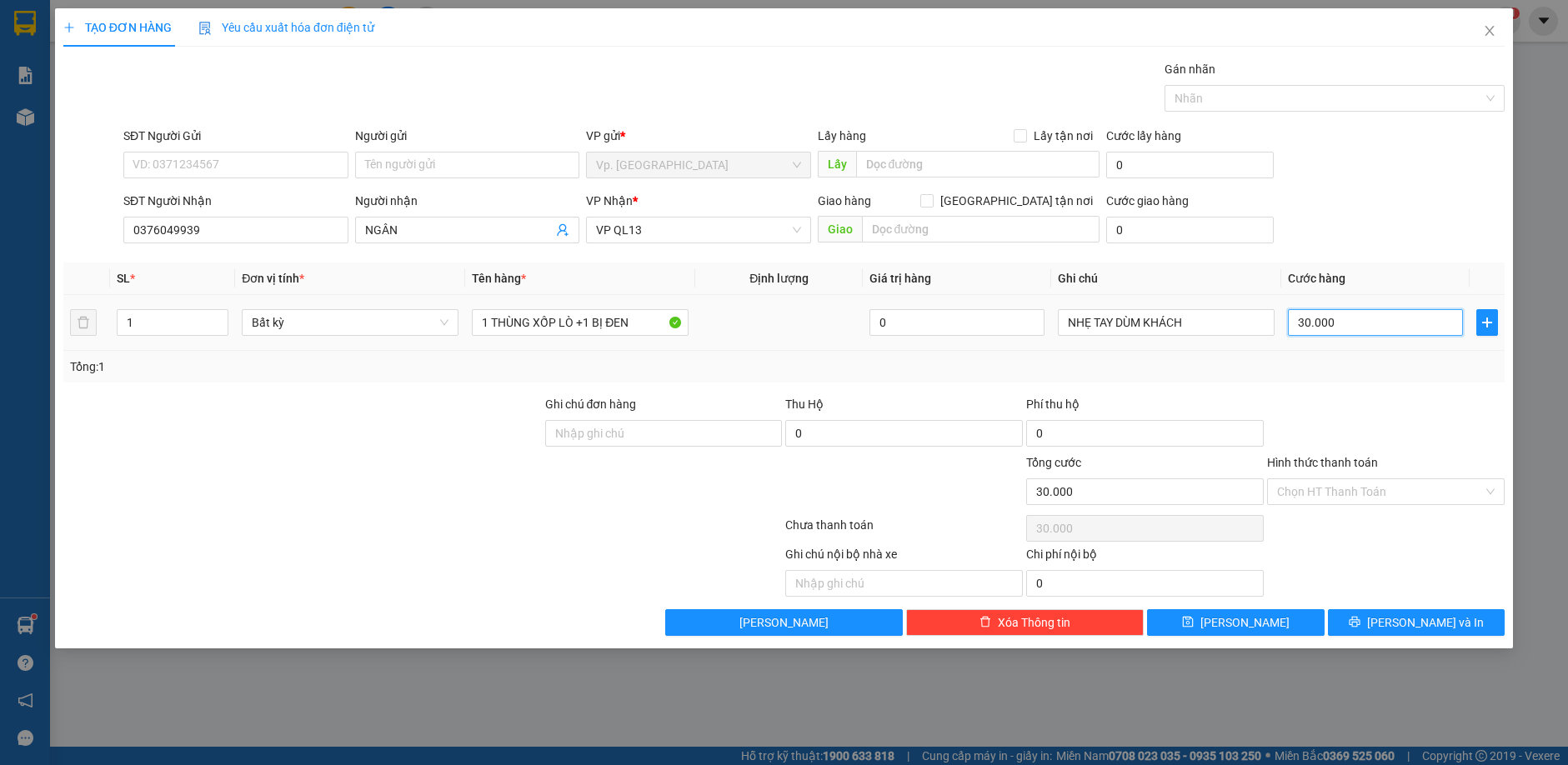
type input "0"
click at [291, 160] on input "SĐT Người Gửi" at bounding box center [235, 165] width 225 height 27
type input "0363544774"
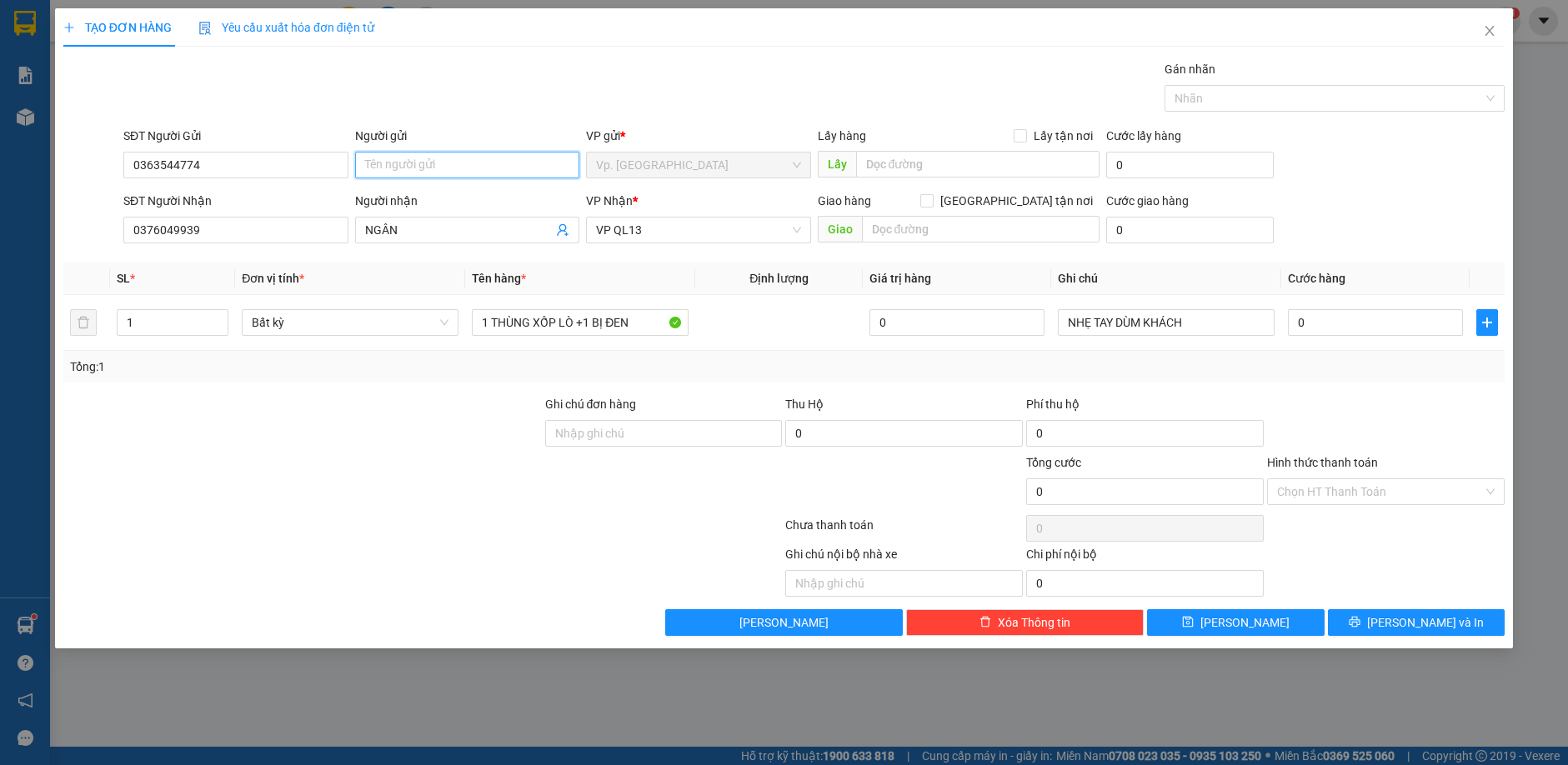
click at [448, 162] on input "Người gửi" at bounding box center [467, 165] width 225 height 27
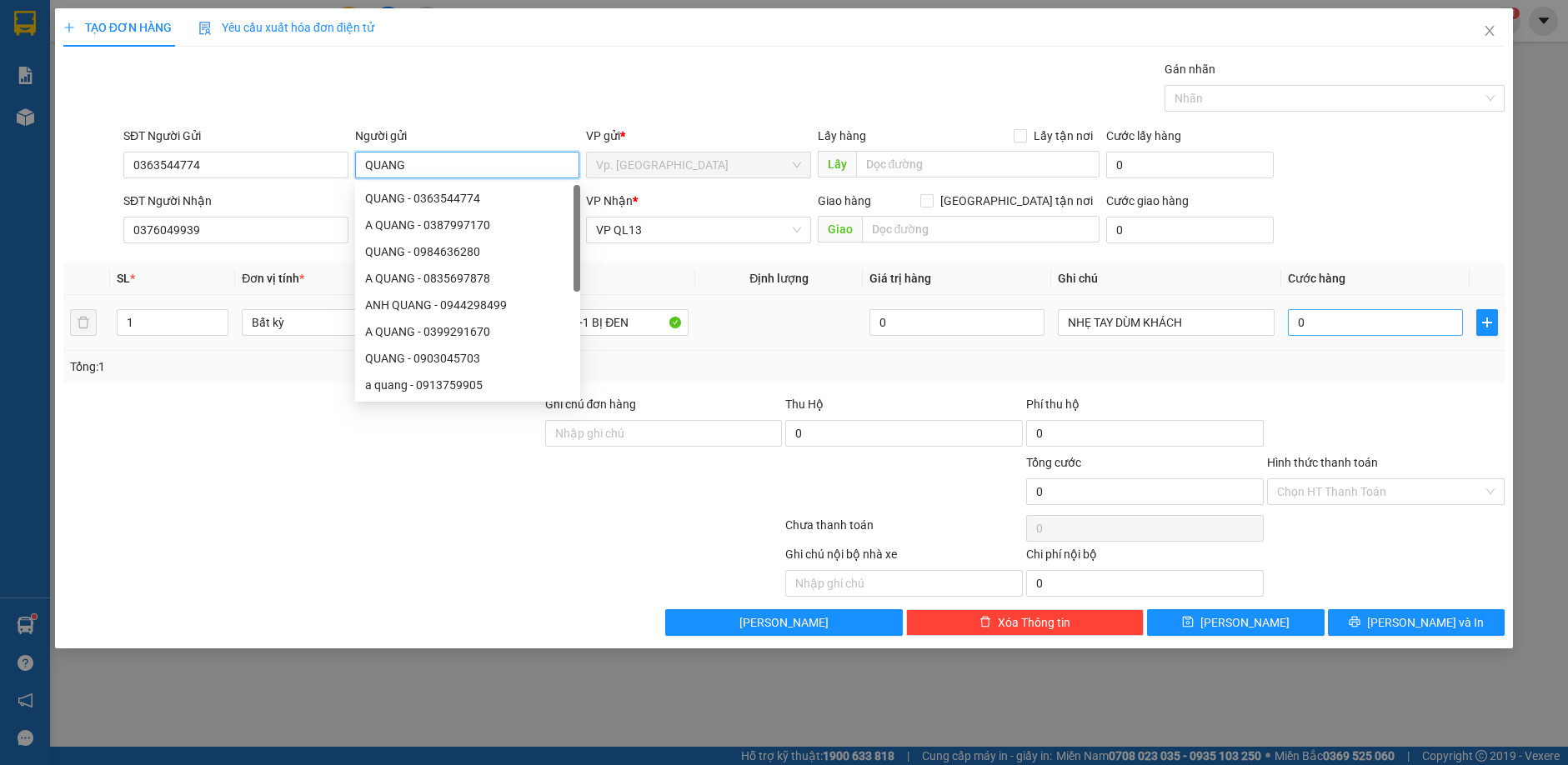
type input "QUANG"
click at [1351, 322] on input "0" at bounding box center [1375, 322] width 175 height 27
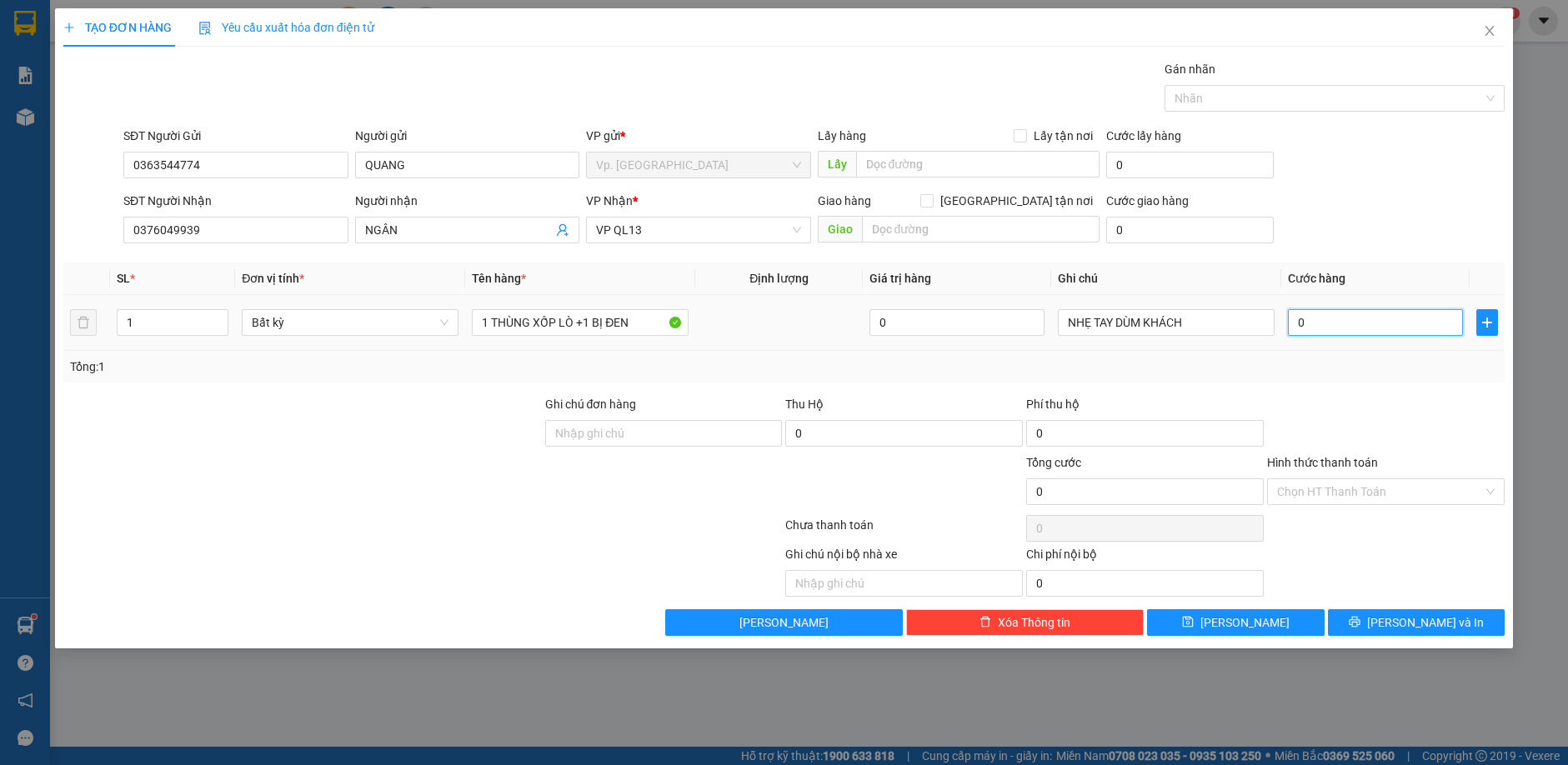
type input "1"
type input "10"
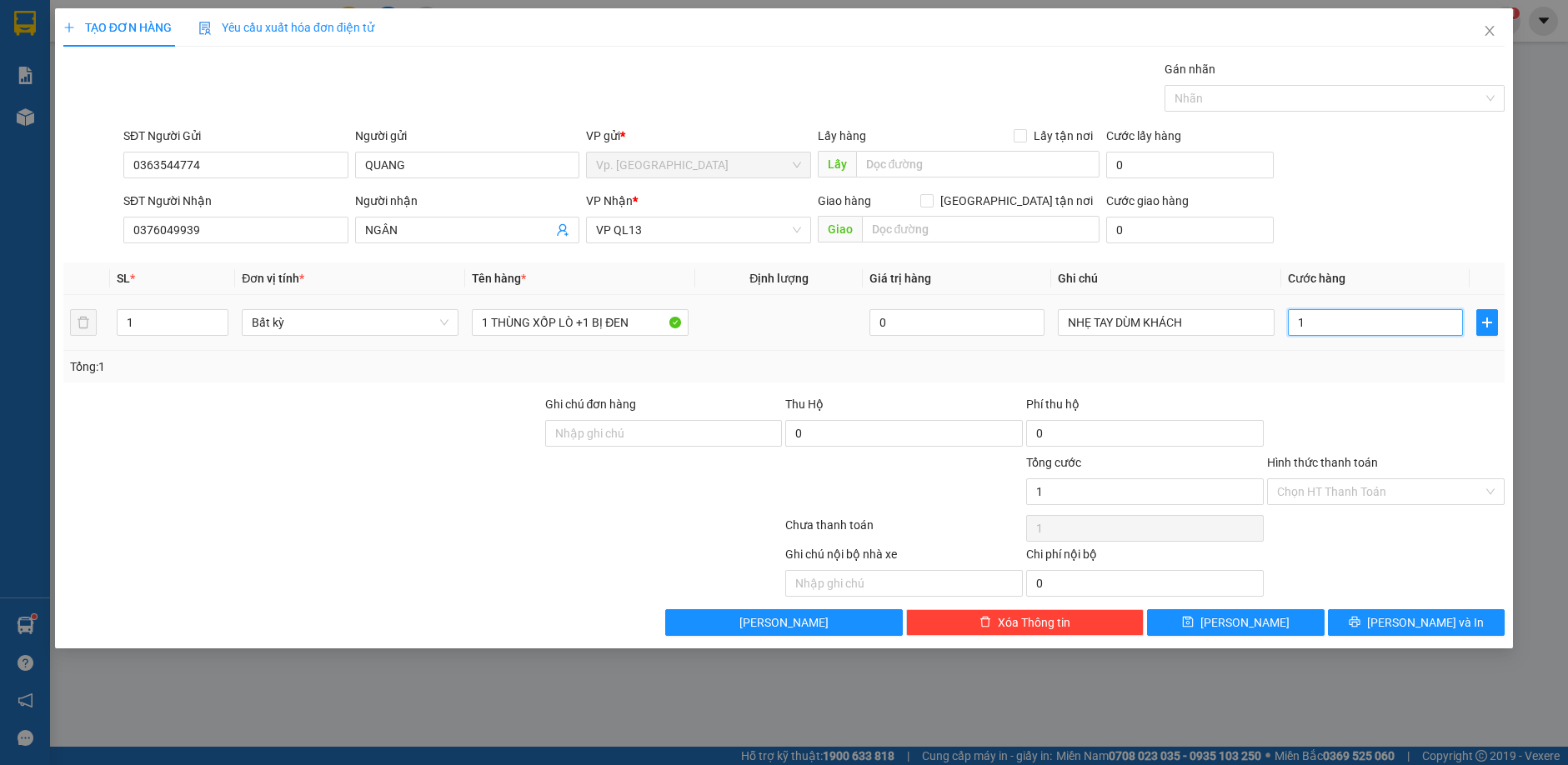
type input "10"
type input "100"
type input "1.000"
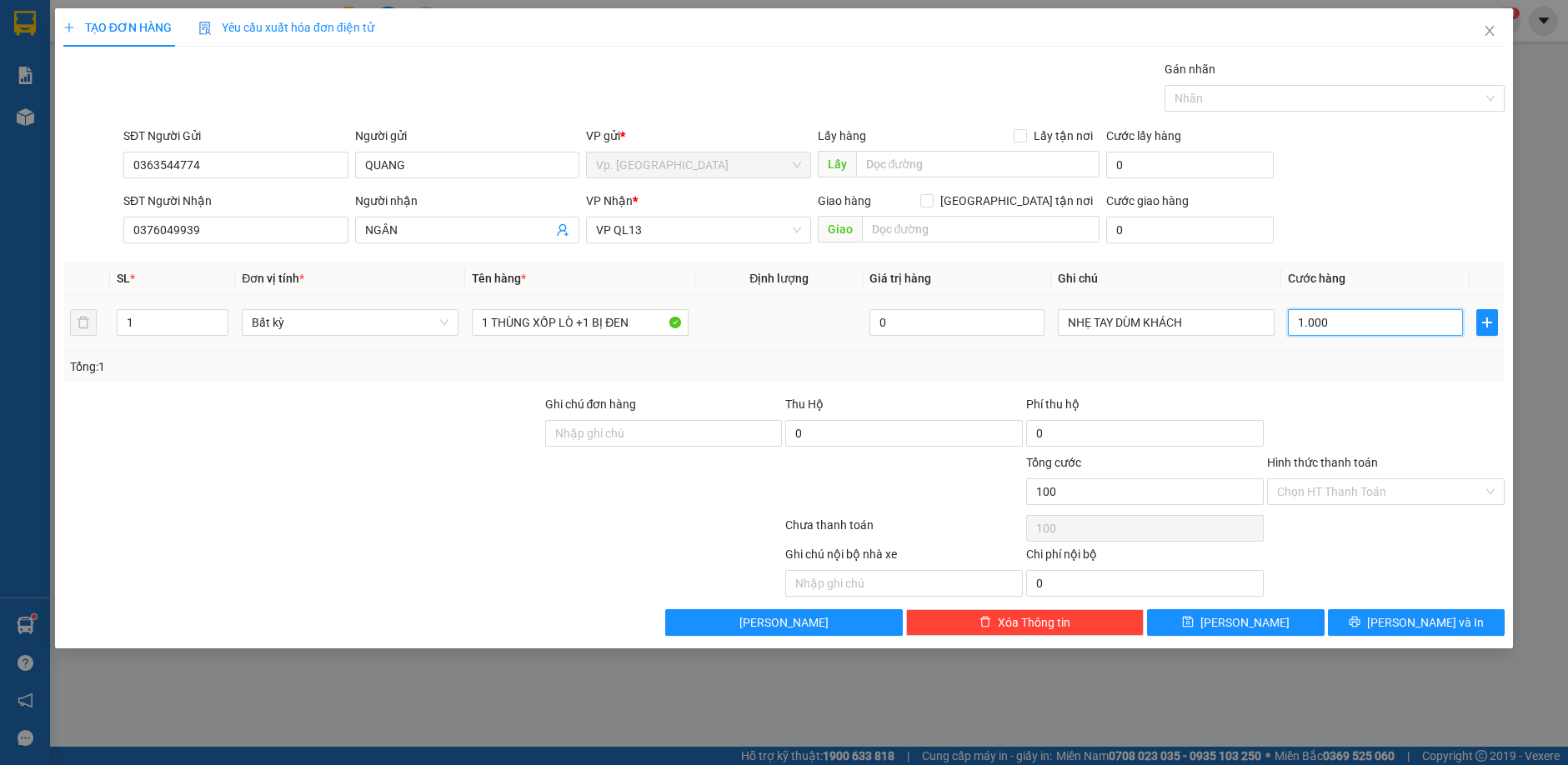
type input "1.000"
type input "10.000"
type input "100.000"
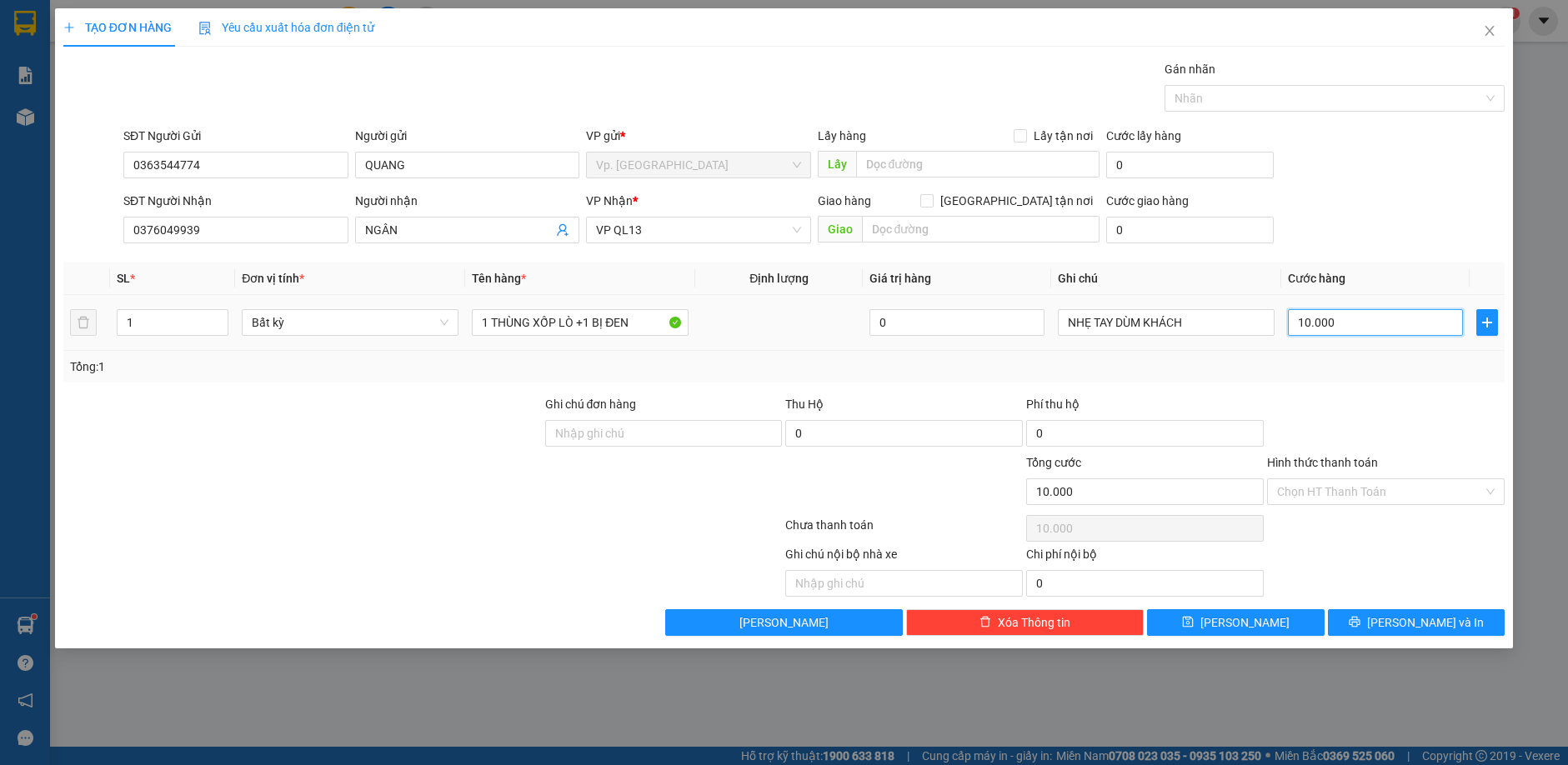
type input "100.000"
click at [1370, 490] on input "Hình thức thanh toán" at bounding box center [1380, 491] width 206 height 25
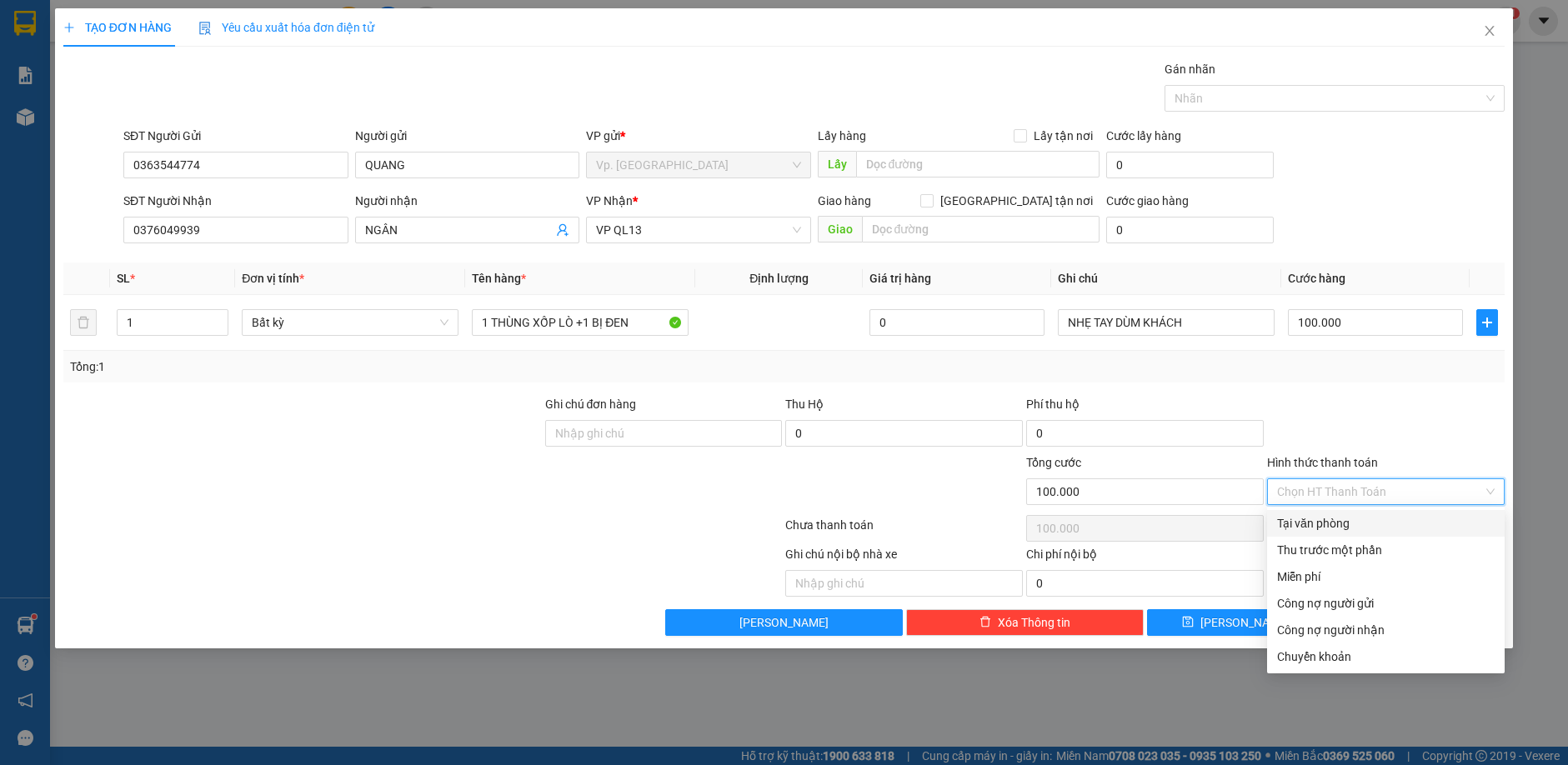
click at [1339, 526] on div "Tại văn phòng" at bounding box center [1386, 523] width 218 height 18
type input "0"
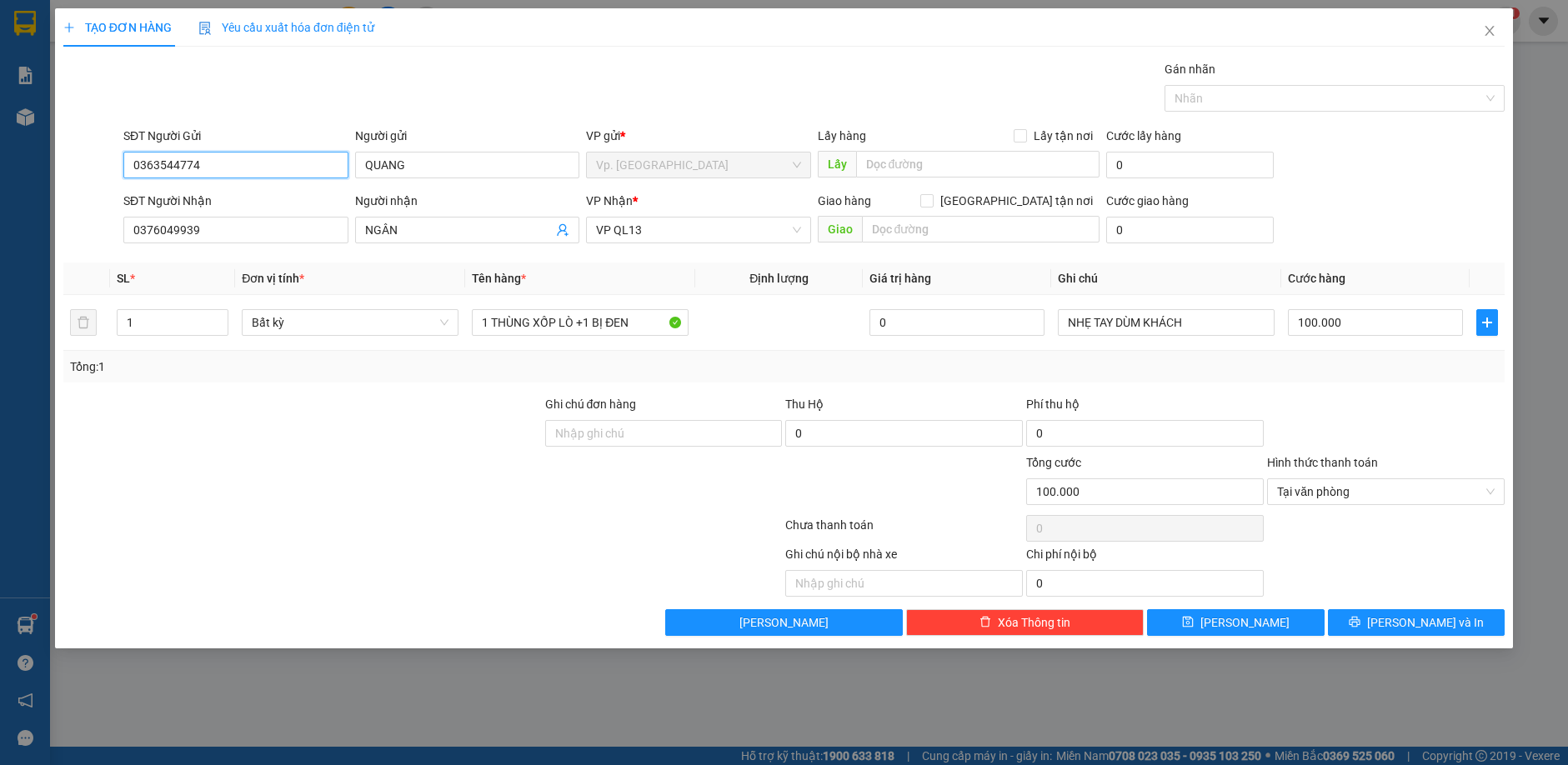
click at [254, 164] on input "0363544774" at bounding box center [235, 165] width 225 height 27
click at [1409, 617] on span "[PERSON_NAME] và In" at bounding box center [1426, 622] width 117 height 18
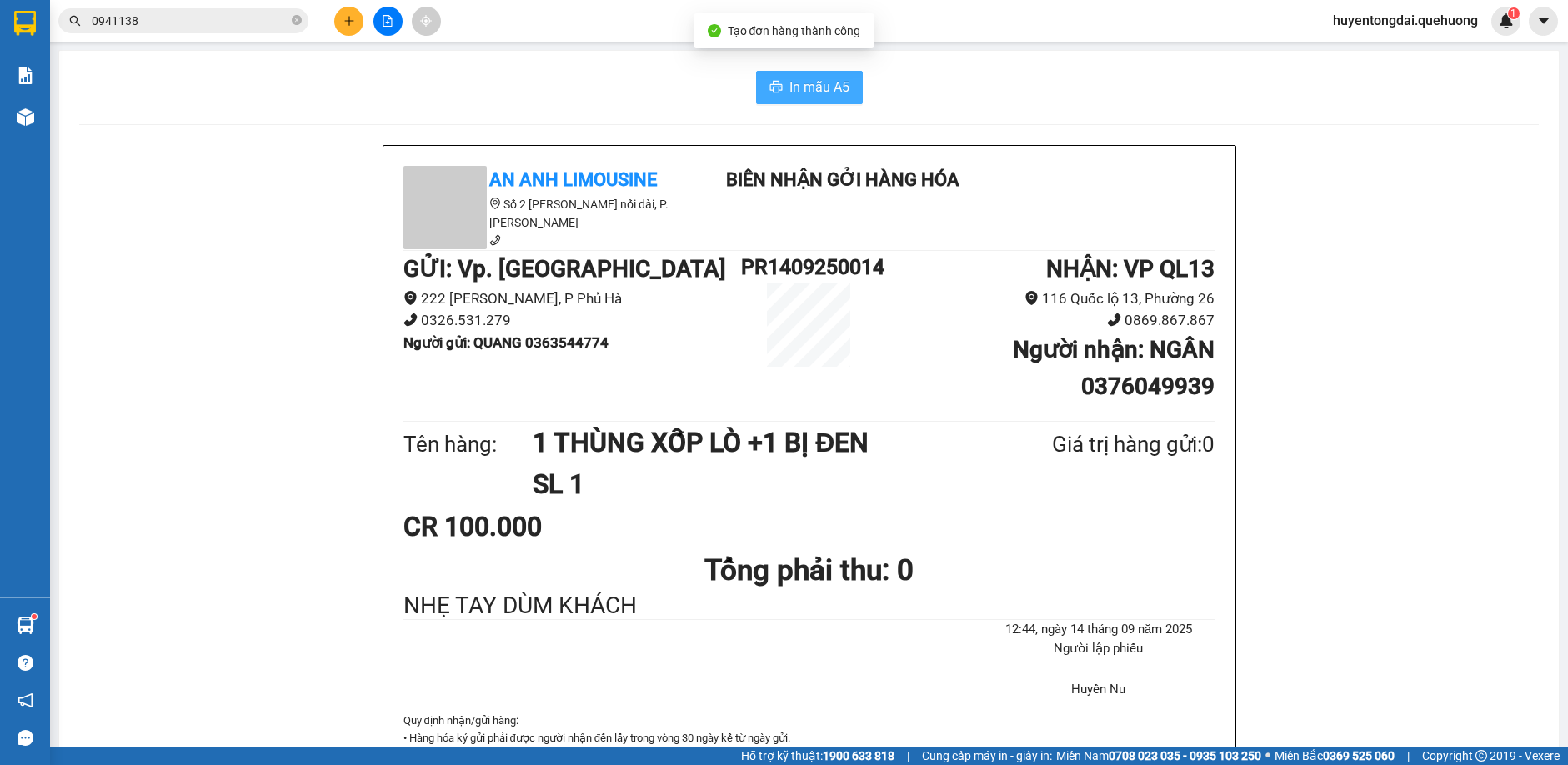
drag, startPoint x: 812, startPoint y: 93, endPoint x: 833, endPoint y: 109, distance: 26.4
click at [814, 91] on span "In mẫu A5" at bounding box center [819, 87] width 60 height 21
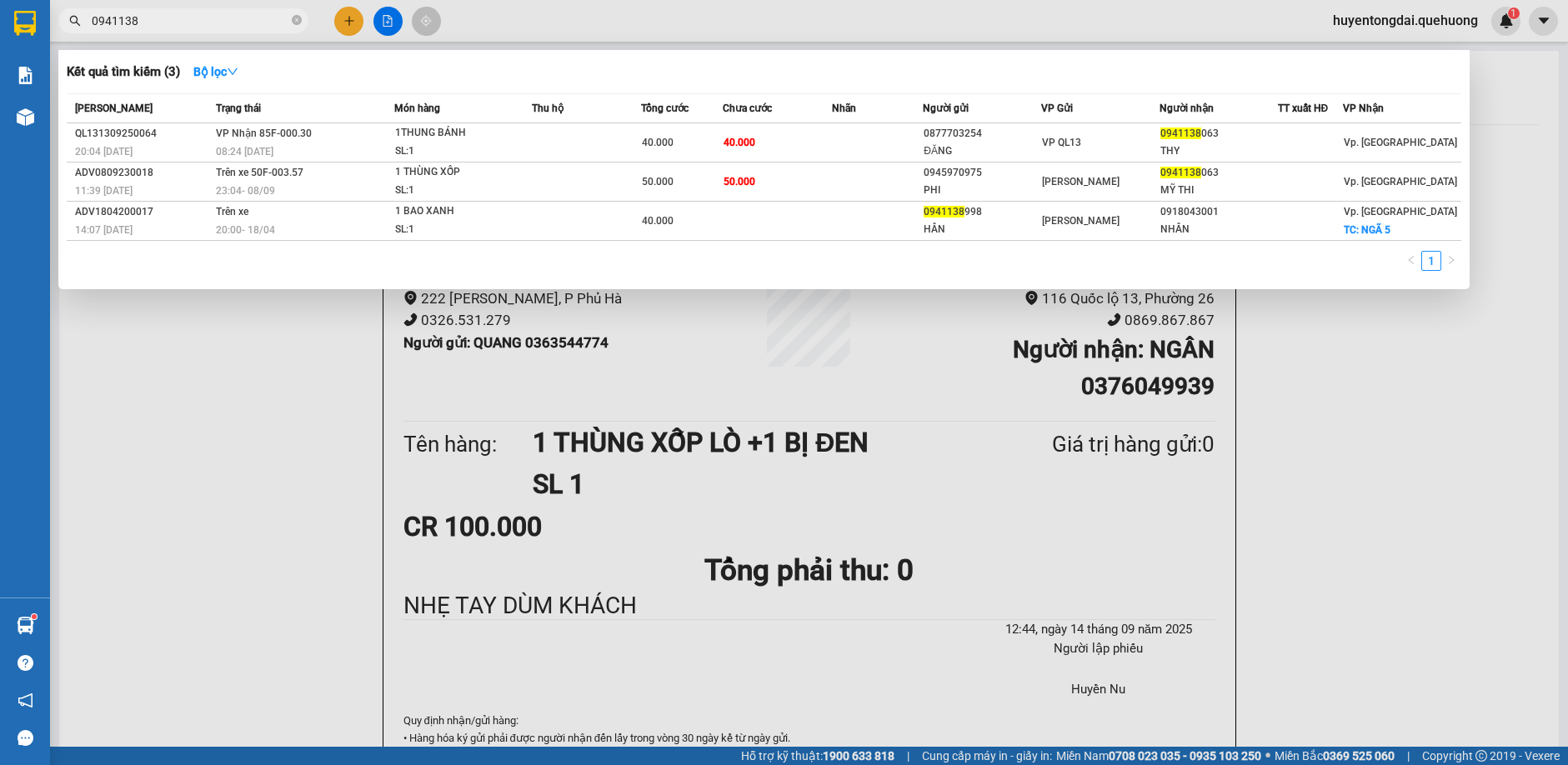
drag, startPoint x: 220, startPoint y: 21, endPoint x: 193, endPoint y: 20, distance: 27.0
click at [177, 11] on input "0941138" at bounding box center [190, 20] width 197 height 18
click at [299, 17] on icon "close-circle" at bounding box center [297, 20] width 10 height 10
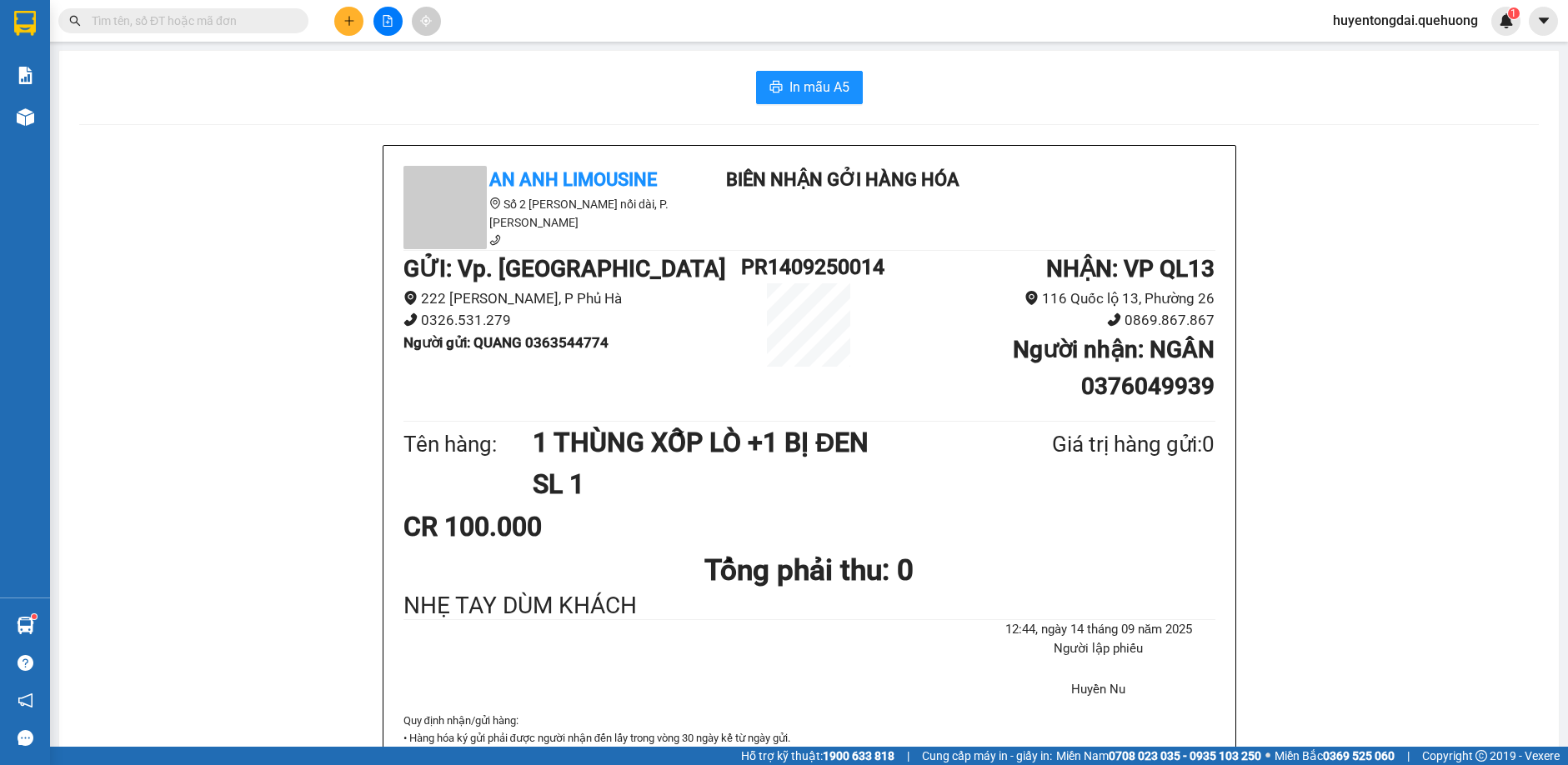
paste input "0363544774"
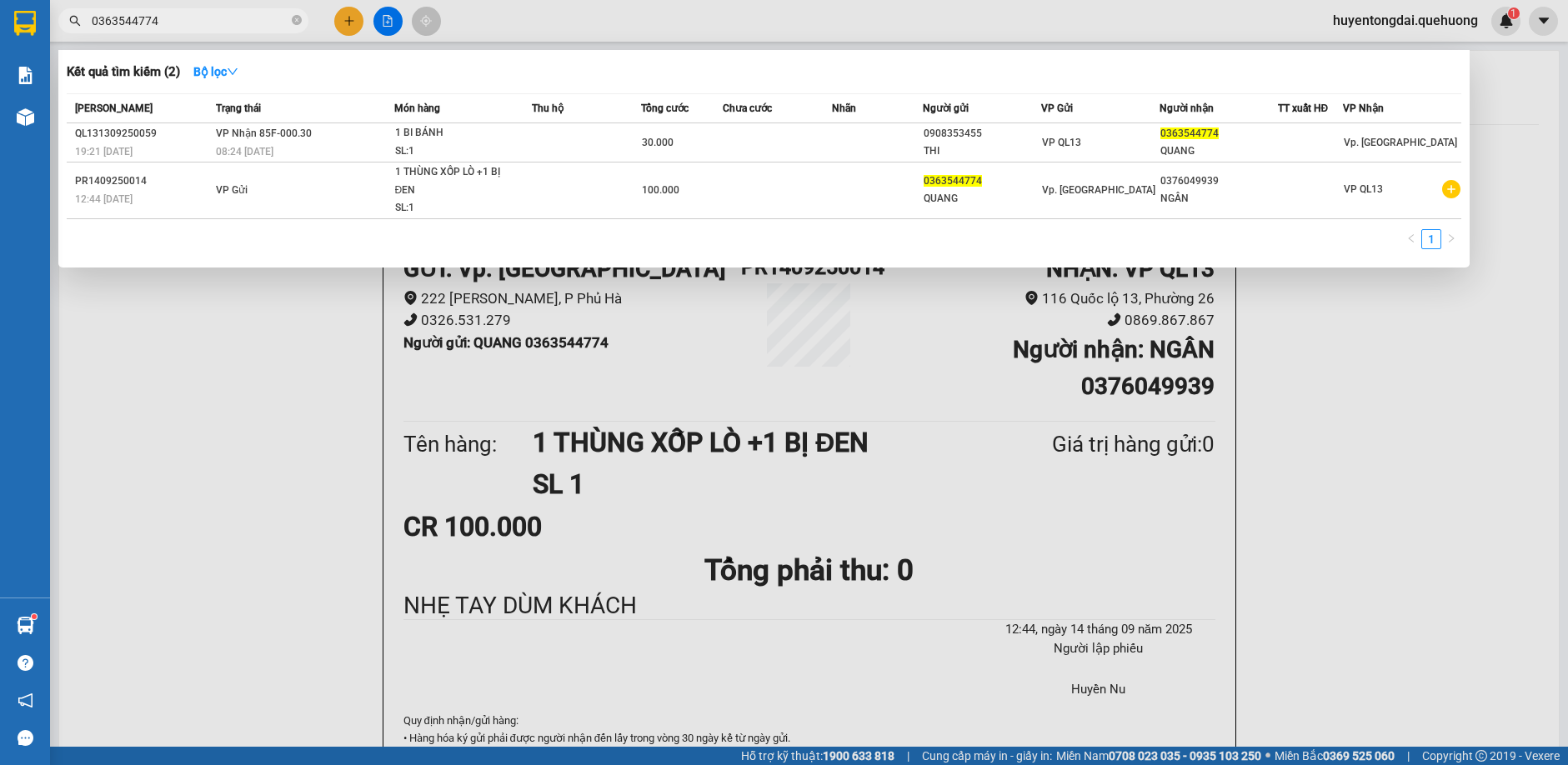
drag, startPoint x: 893, startPoint y: 473, endPoint x: 854, endPoint y: 377, distance: 103.6
click at [894, 473] on div at bounding box center [784, 382] width 1568 height 765
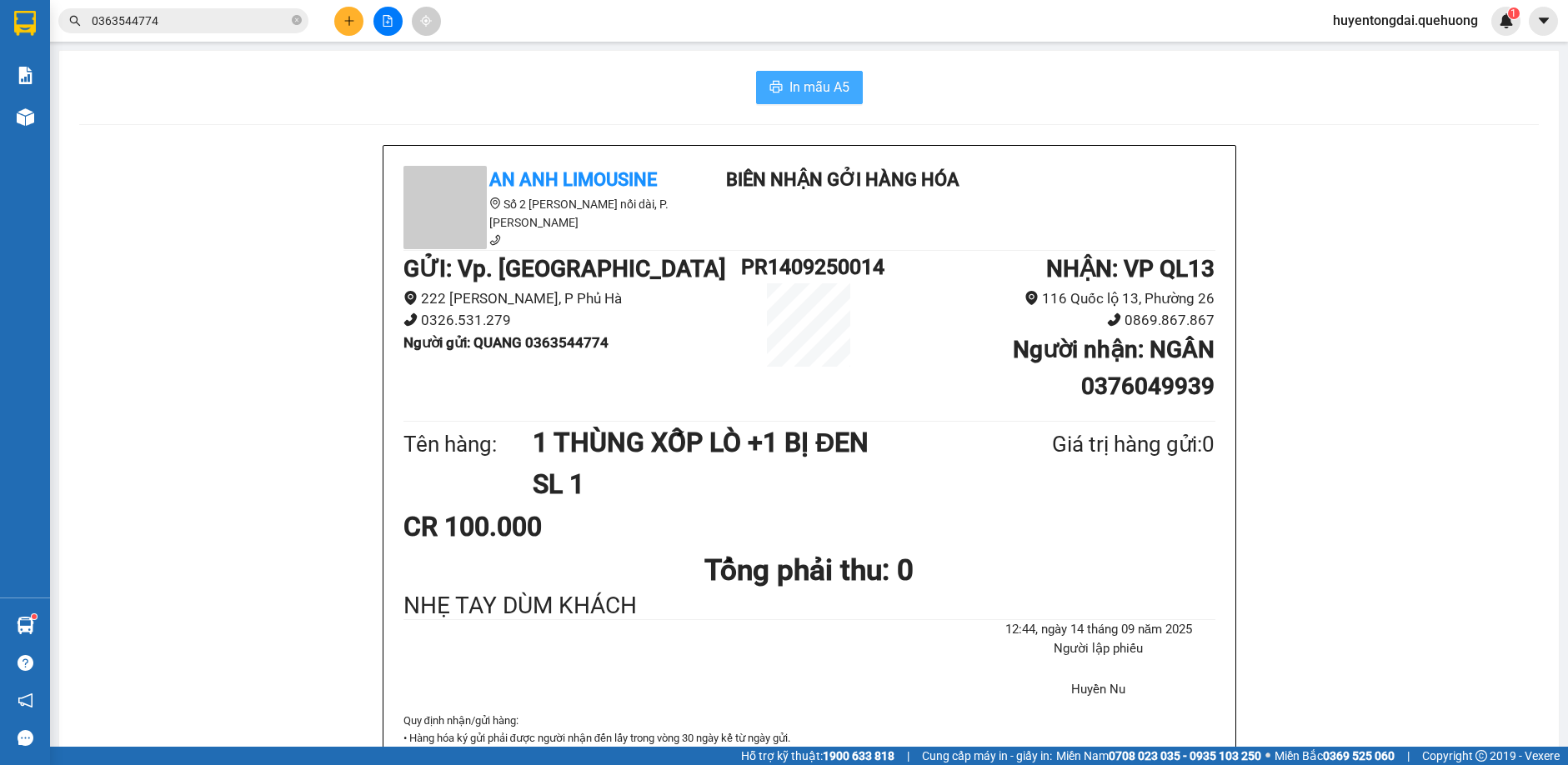
drag, startPoint x: 817, startPoint y: 86, endPoint x: 855, endPoint y: 109, distance: 44.4
click at [817, 85] on span "In mẫu A5" at bounding box center [819, 87] width 60 height 21
click at [1208, 637] on div "12:44[DATE] Người lập phiếu Huyền Nu" at bounding box center [1082, 666] width 272 height 93
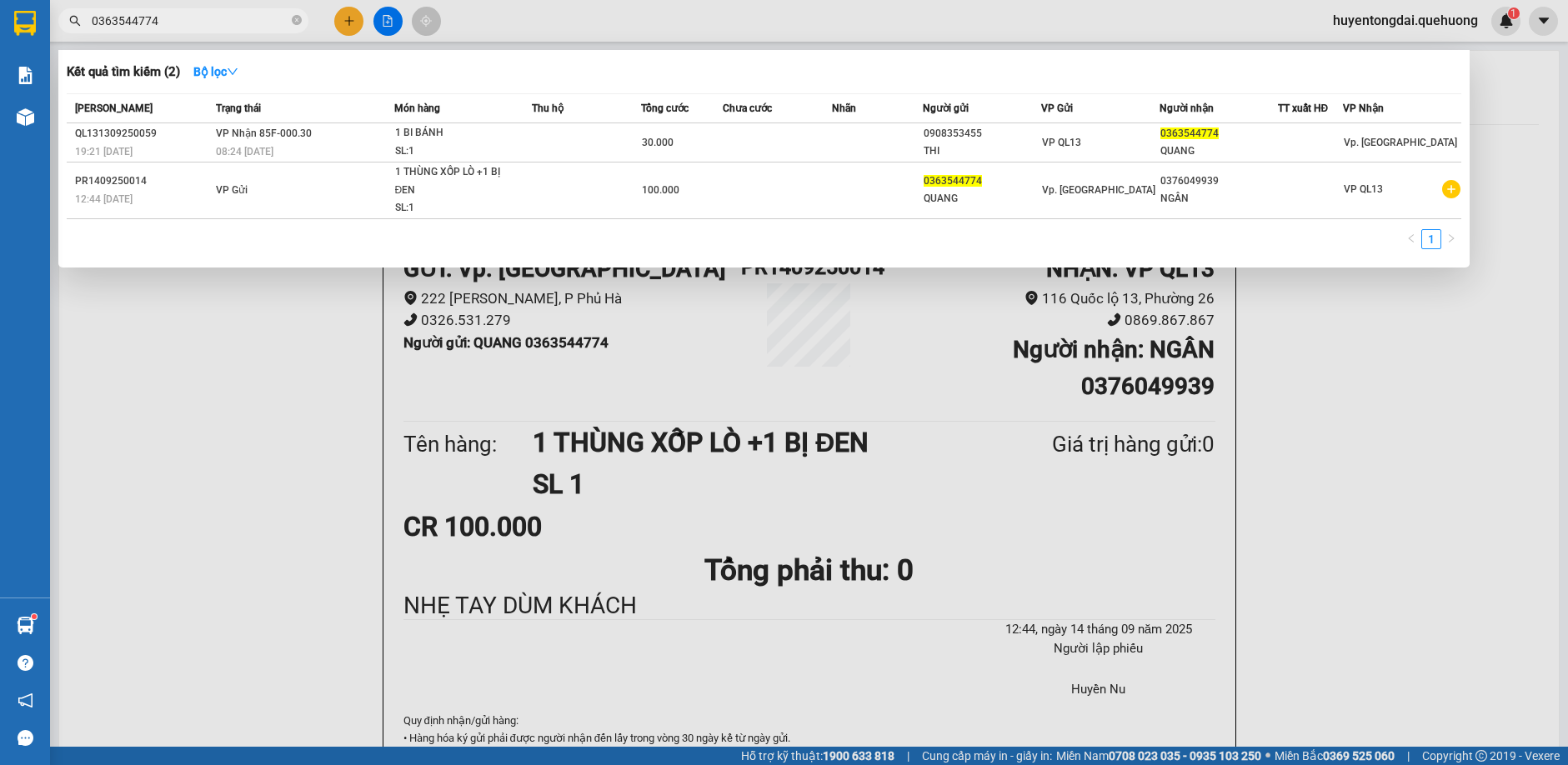
drag, startPoint x: 166, startPoint y: 22, endPoint x: 1488, endPoint y: 342, distance: 1360.2
click at [56, 25] on div "0363544774" at bounding box center [162, 21] width 325 height 25
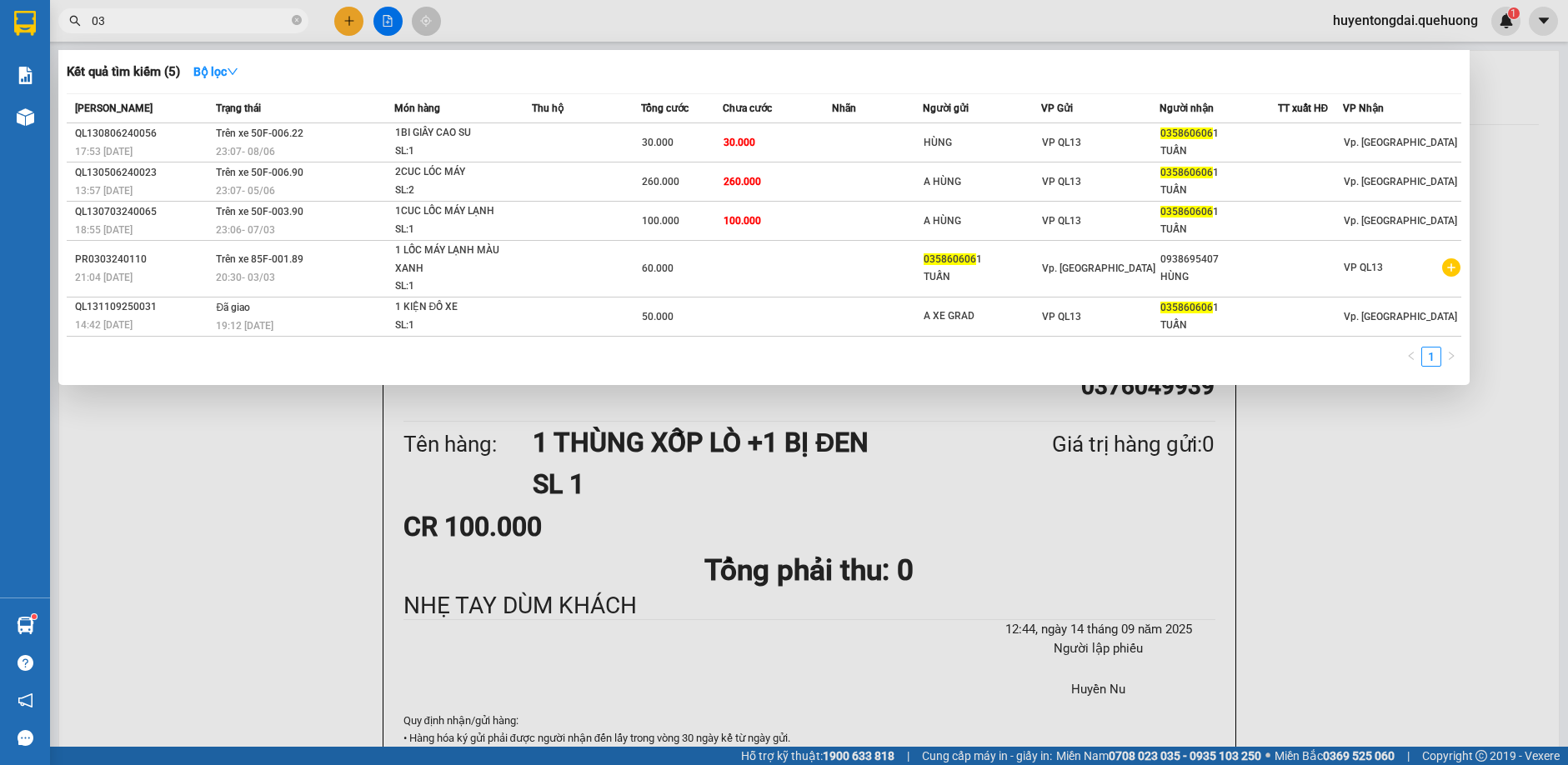
type input "0"
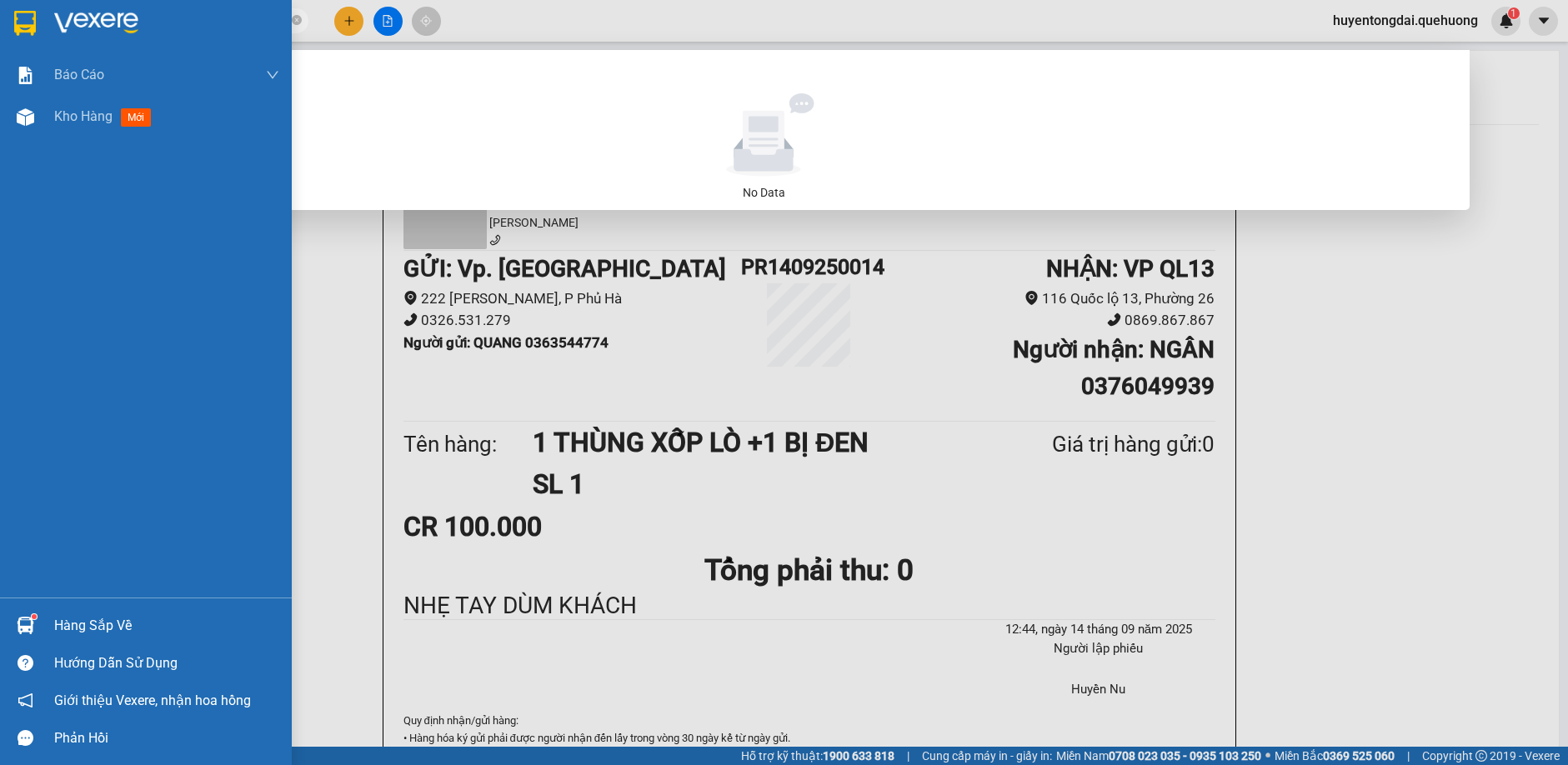
drag, startPoint x: 184, startPoint y: 24, endPoint x: 51, endPoint y: 30, distance: 133.1
click at [1, 26] on section "Kết quả tìm kiếm ( 0 ) Bộ lọc No Data 09108366382 huyentongdai.quehuong 1 Báo c…" at bounding box center [784, 382] width 1568 height 765
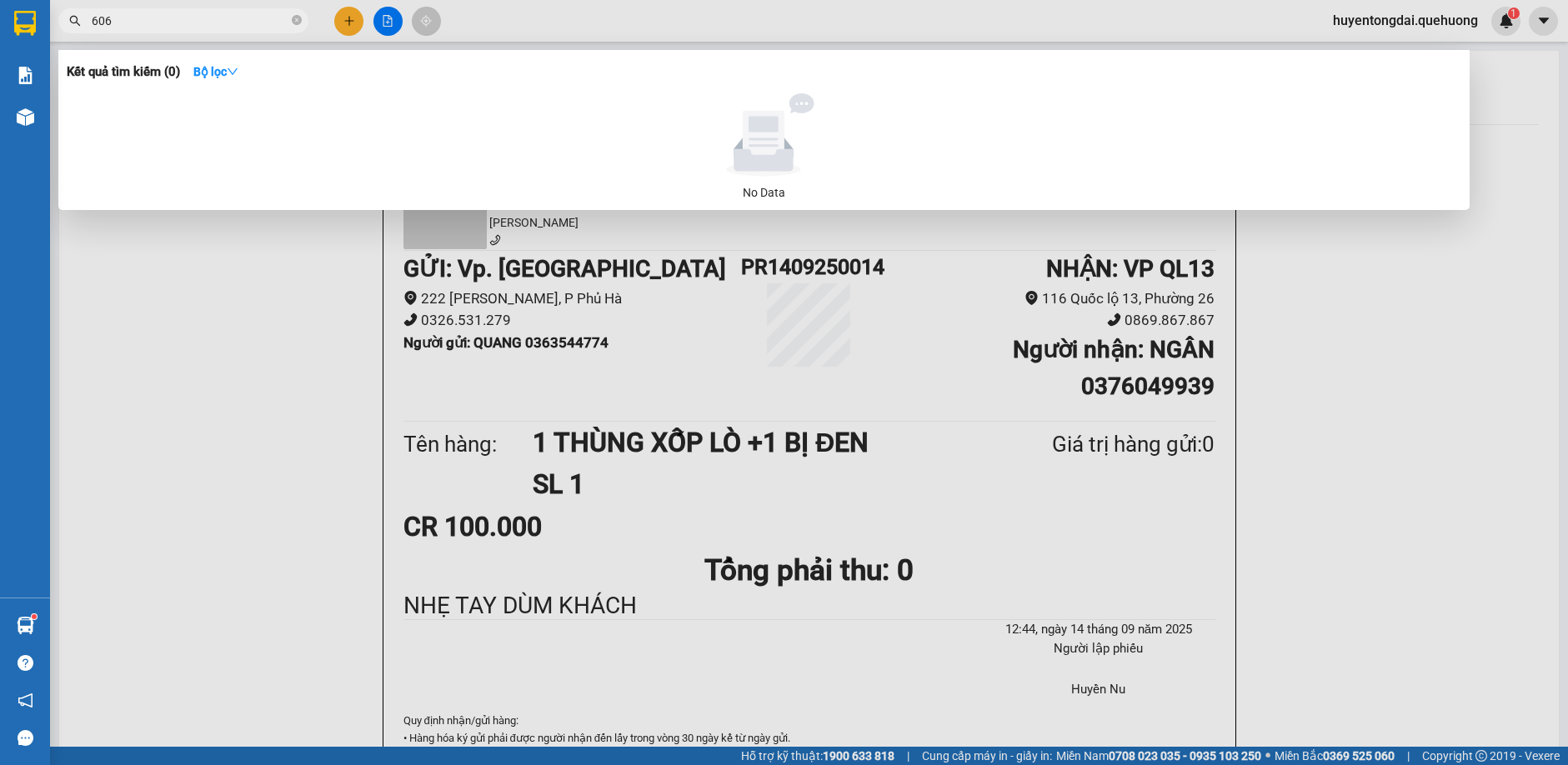
type input "6061"
